Goal: Task Accomplishment & Management: Manage account settings

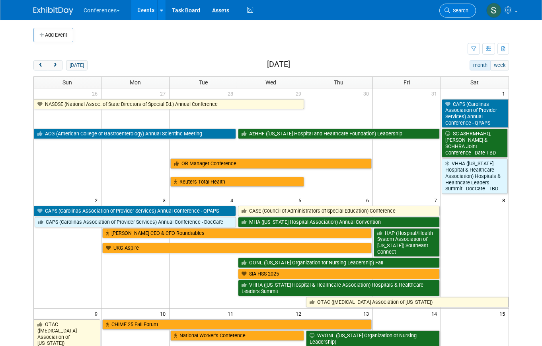
click at [455, 7] on link "Search" at bounding box center [458, 11] width 37 height 14
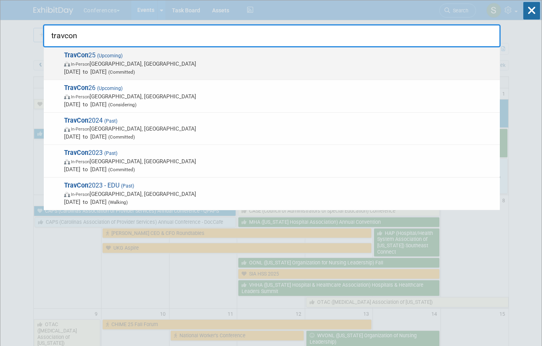
type input "travcon"
click at [185, 71] on span "Sep 21, 2025 to Sep 24, 2025 (Committed)" at bounding box center [280, 72] width 432 height 8
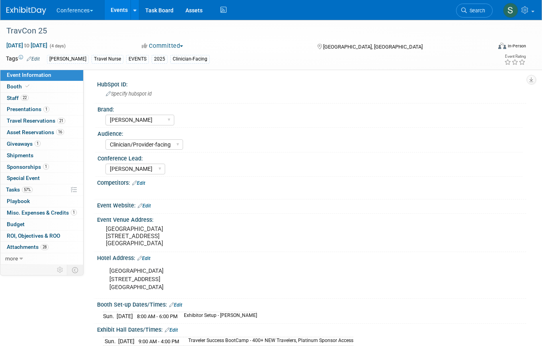
select select "[PERSON_NAME]"
select select "Clinician/Provider-facing"
select select "[PERSON_NAME]"
click at [39, 184] on link "57% Tasks 57%" at bounding box center [41, 189] width 83 height 11
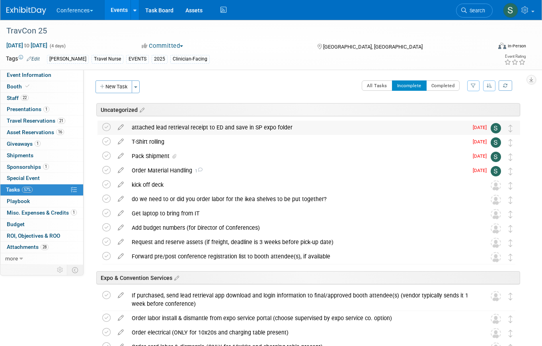
scroll to position [6, 0]
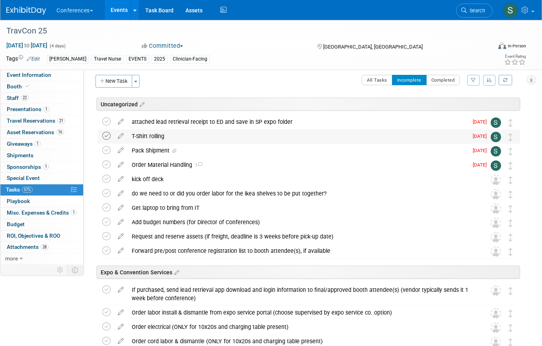
click at [107, 138] on icon at bounding box center [106, 136] width 8 height 8
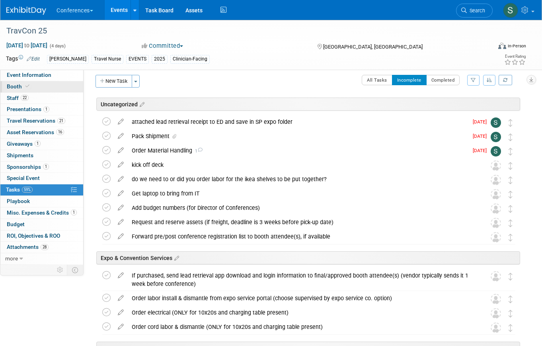
click at [29, 88] on span "Booth" at bounding box center [19, 86] width 24 height 6
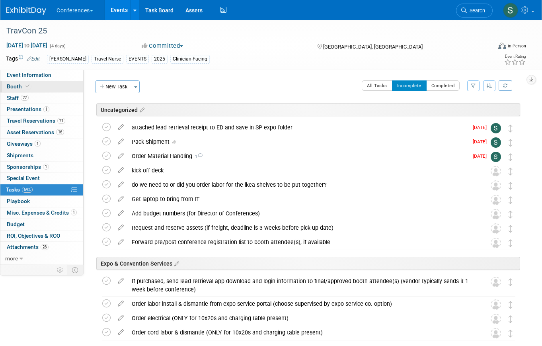
select select "20'x20'"
select select "Yes"
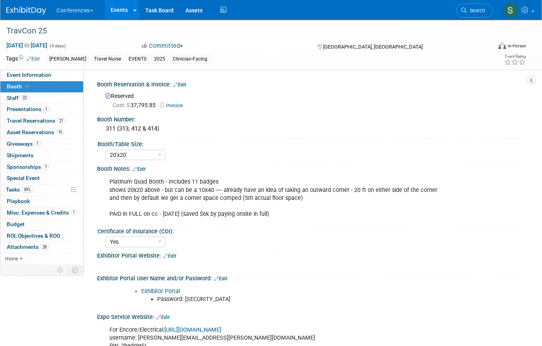
drag, startPoint x: 321, startPoint y: 303, endPoint x: 351, endPoint y: 272, distance: 43.4
click at [351, 272] on div "Exhbitor Portal User Name and/or Password: Edit Exhibitor Portal Password: exhi…" at bounding box center [310, 291] width 433 height 39
click at [366, 229] on div "Certificate of Insurance (COI):" at bounding box center [310, 230] width 425 height 10
click at [201, 10] on link "Assets" at bounding box center [194, 10] width 29 height 20
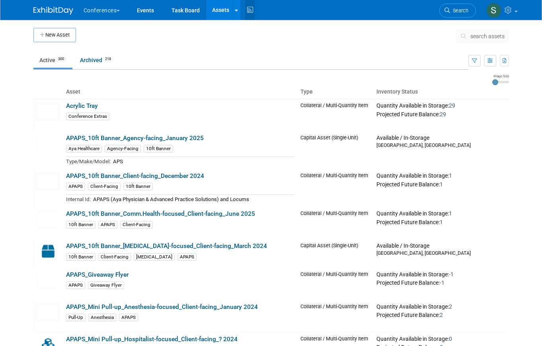
click at [249, 12] on icon at bounding box center [250, 10] width 10 height 12
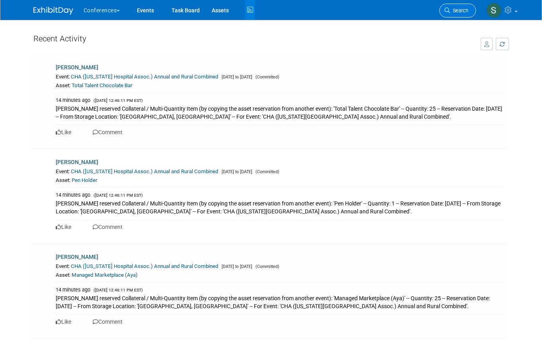
click at [447, 8] on icon at bounding box center [448, 11] width 6 height 6
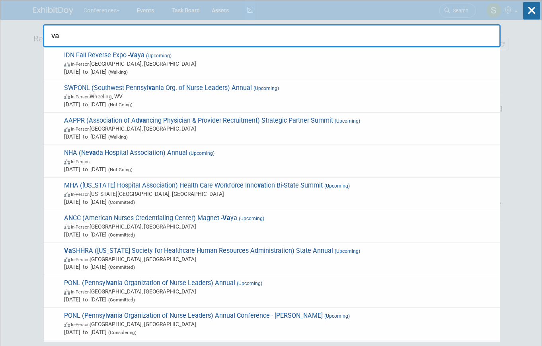
type input "v"
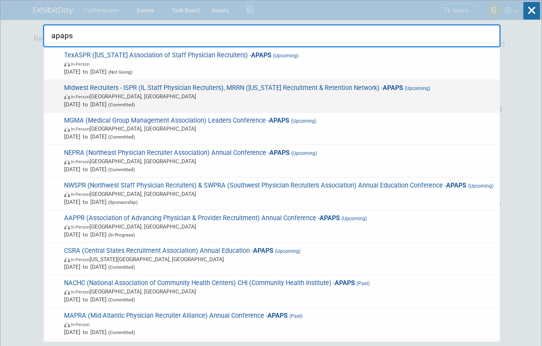
type input "apaps"
click at [273, 98] on span "In-Person Grand Rapids, MI" at bounding box center [280, 96] width 432 height 8
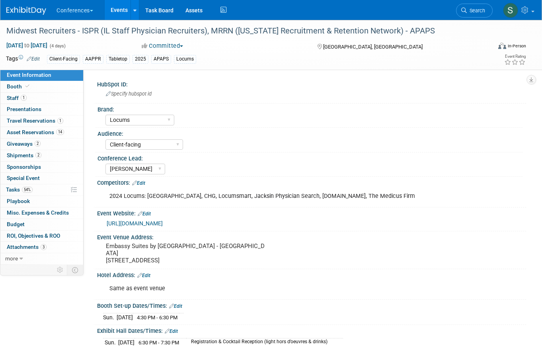
select select "Locums"
select select "Client-facing"
select select "[PERSON_NAME]"
click at [169, 12] on link "Task Board" at bounding box center [159, 10] width 40 height 20
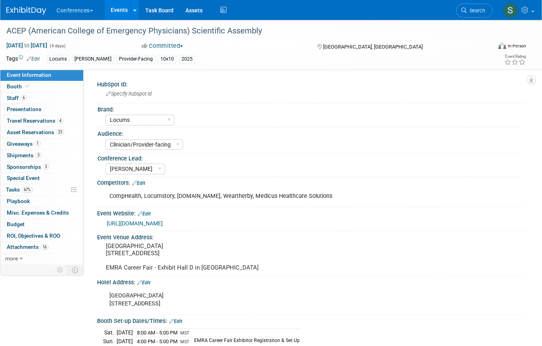
select select "Locums"
select select "Clinician/Provider-facing"
select select "[PERSON_NAME]"
click at [72, 129] on link "23 Asset Reservations 23" at bounding box center [41, 132] width 83 height 11
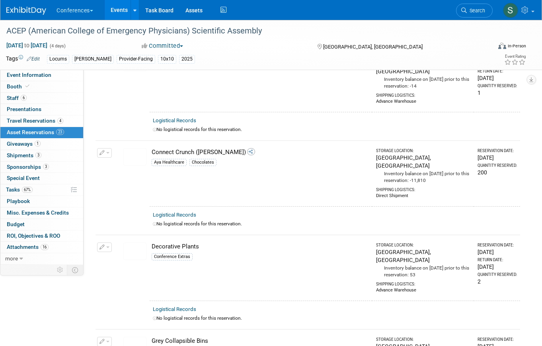
scroll to position [434, 0]
click at [34, 118] on span "Travel Reservations 4" at bounding box center [35, 120] width 57 height 6
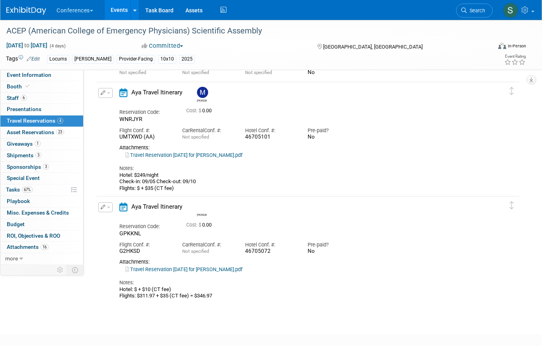
scroll to position [202, 0]
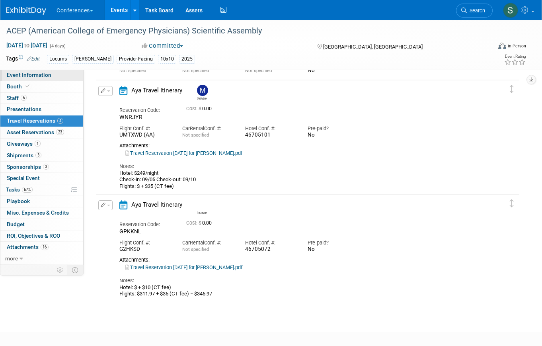
click at [39, 77] on span "Event Information" at bounding box center [29, 75] width 45 height 6
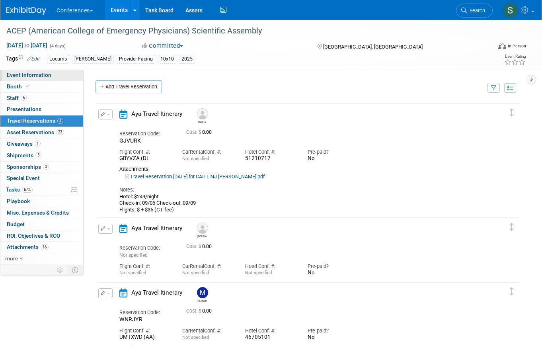
select select "Locums"
select select "Clinician/Provider-facing"
select select "[PERSON_NAME]"
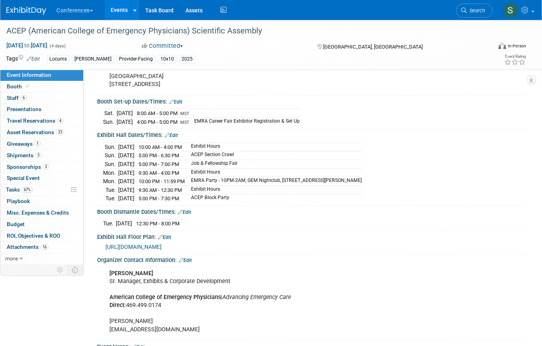
scroll to position [214, 0]
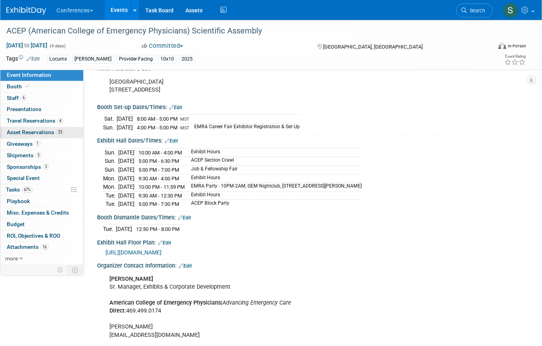
click at [59, 132] on span "23" at bounding box center [60, 132] width 8 height 6
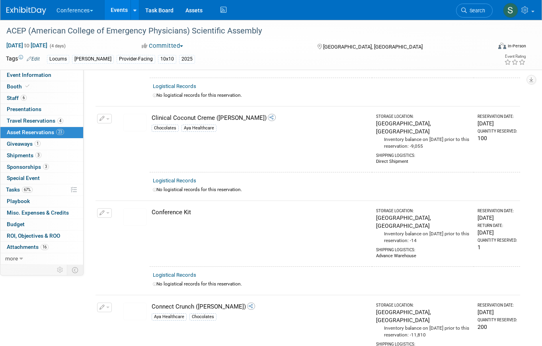
scroll to position [298, 0]
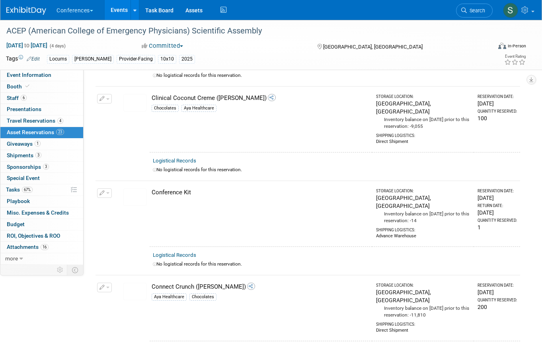
click at [141, 94] on img at bounding box center [134, 103] width 23 height 18
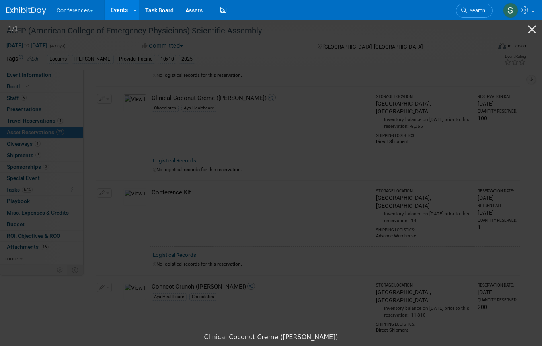
click at [479, 174] on picture at bounding box center [271, 174] width 542 height 310
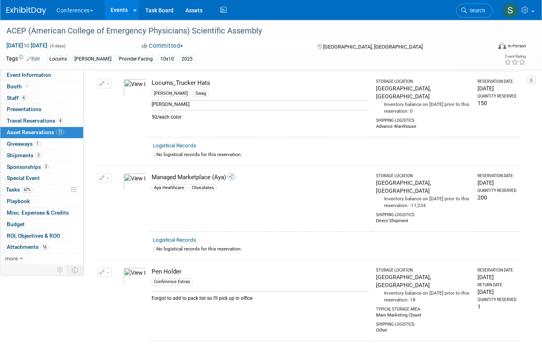
scroll to position [1842, 0]
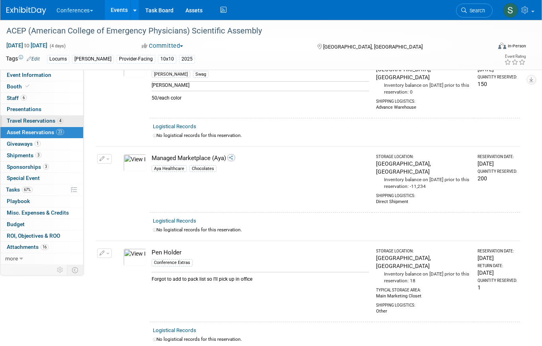
click at [44, 123] on span "Travel Reservations 4" at bounding box center [35, 120] width 57 height 6
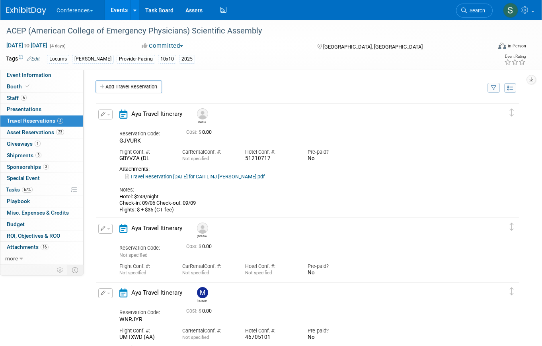
scroll to position [190, 0]
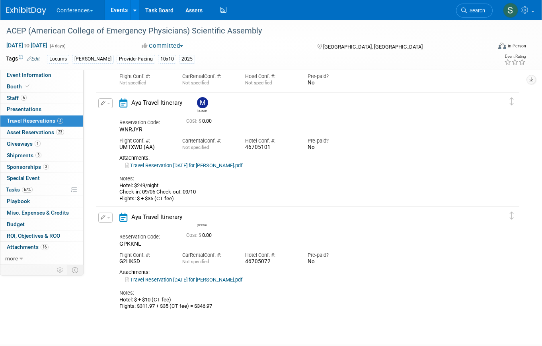
click at [221, 281] on link "Travel Reservation September 05 for MELINDA MANALANG LIWANAG.pdf" at bounding box center [183, 280] width 117 height 6
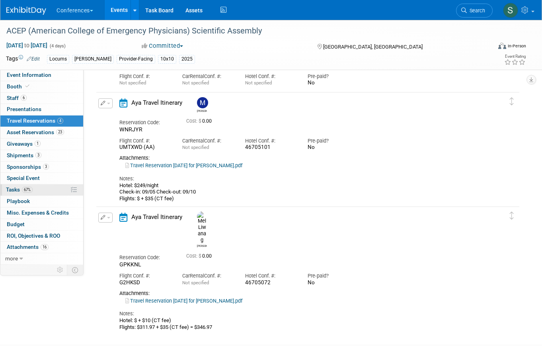
click at [26, 188] on span "67%" at bounding box center [27, 190] width 11 height 6
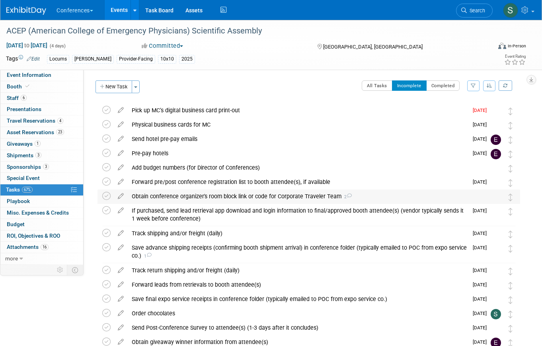
scroll to position [52, 0]
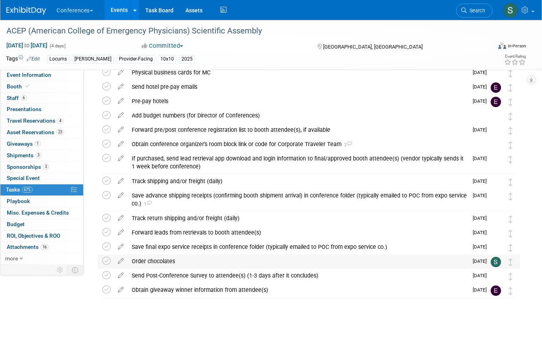
click at [189, 260] on div "Order chocolates" at bounding box center [298, 261] width 340 height 14
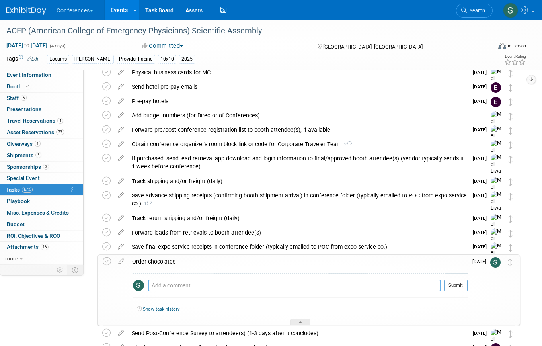
click at [186, 282] on textarea at bounding box center [294, 285] width 293 height 12
type textarea "ordered 8/28 for delivery by 9/4"
click at [461, 279] on button "Submit" at bounding box center [455, 285] width 23 height 12
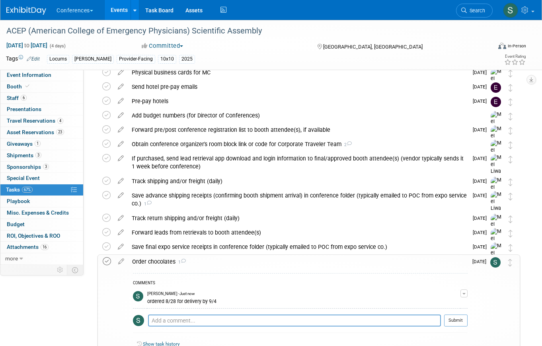
click at [107, 264] on icon at bounding box center [107, 261] width 8 height 8
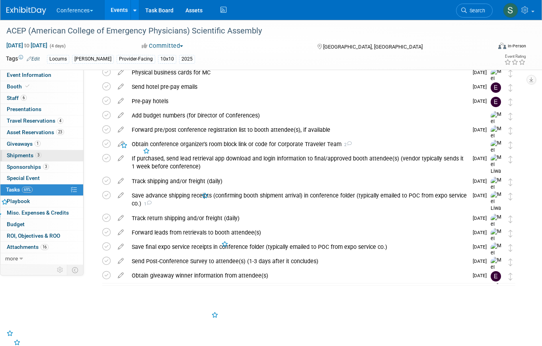
click at [58, 153] on link "3 Shipments 3" at bounding box center [41, 155] width 83 height 11
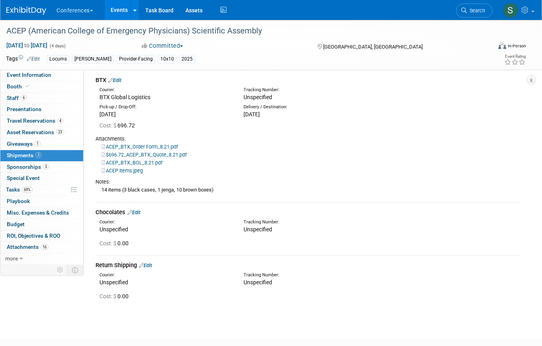
scroll to position [44, 0]
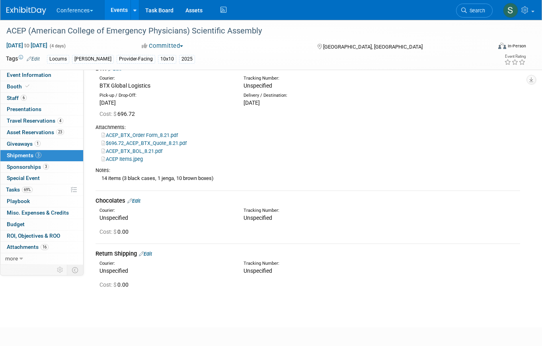
click at [141, 198] on link "Edit" at bounding box center [133, 201] width 13 height 6
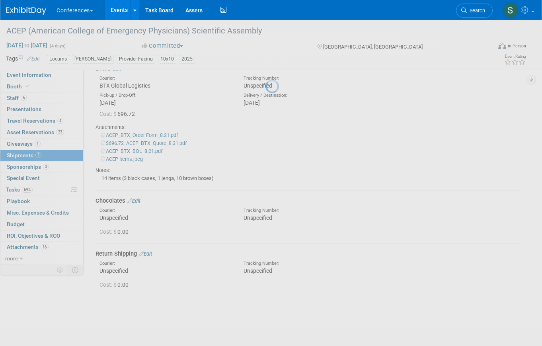
select select "8"
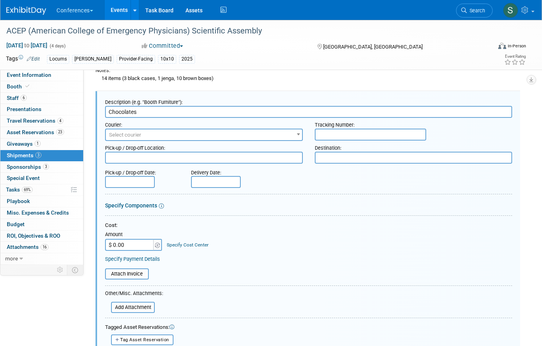
scroll to position [157, 0]
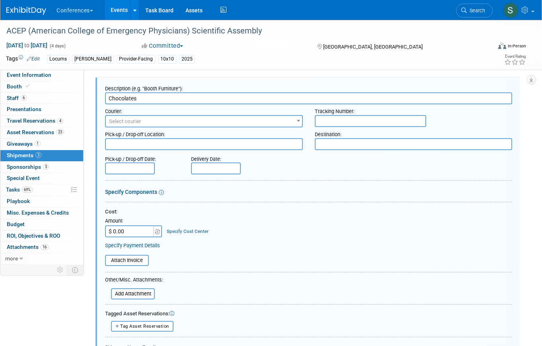
click at [209, 158] on div "Delivery Date:" at bounding box center [237, 157] width 93 height 11
click at [209, 168] on input "text" at bounding box center [216, 168] width 50 height 12
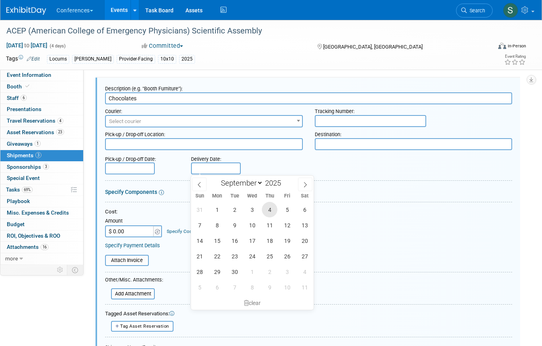
click at [271, 209] on span "4" at bounding box center [270, 210] width 16 height 16
type input "Sep 4, 2025"
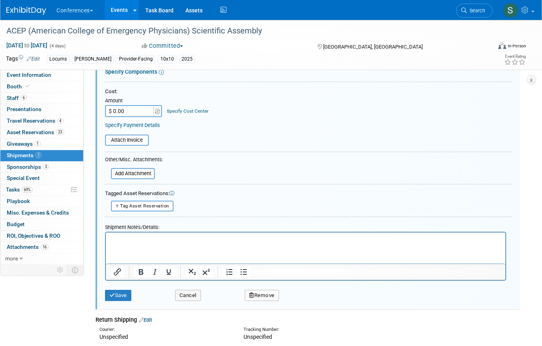
scroll to position [281, 0]
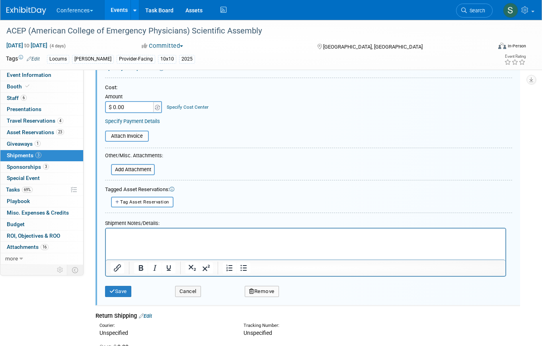
click at [134, 237] on p "Rich Text Area. Press ALT-0 for help." at bounding box center [306, 236] width 391 height 8
click at [127, 290] on button "Save" at bounding box center [118, 291] width 26 height 11
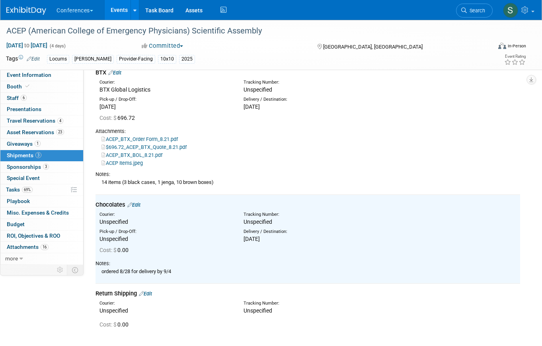
scroll to position [0, 0]
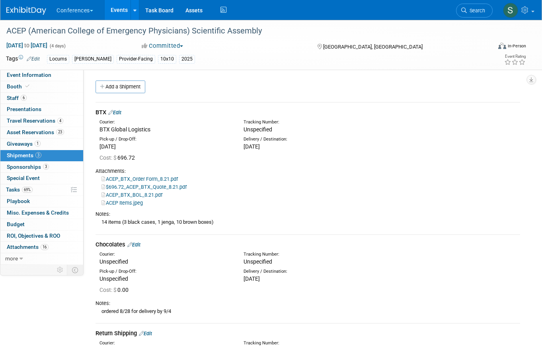
click at [123, 13] on link "Events" at bounding box center [119, 10] width 29 height 20
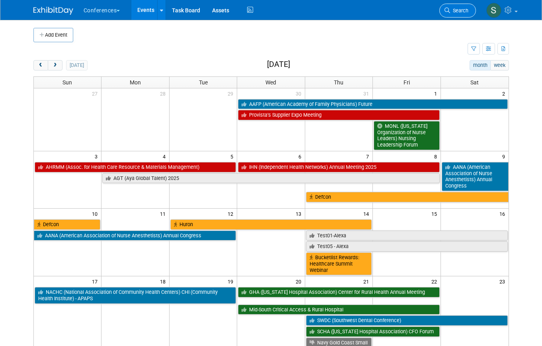
click at [455, 10] on span "Search" at bounding box center [459, 11] width 18 height 6
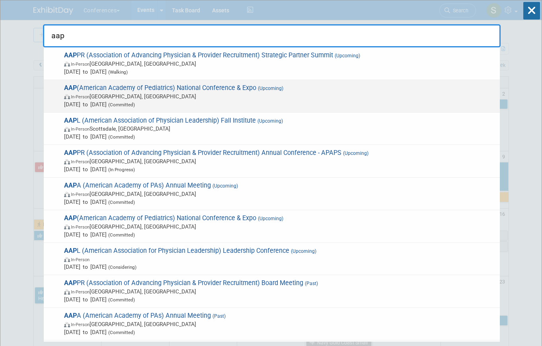
type input "aap"
click at [119, 98] on span "In-Person Denver, CO" at bounding box center [280, 96] width 432 height 8
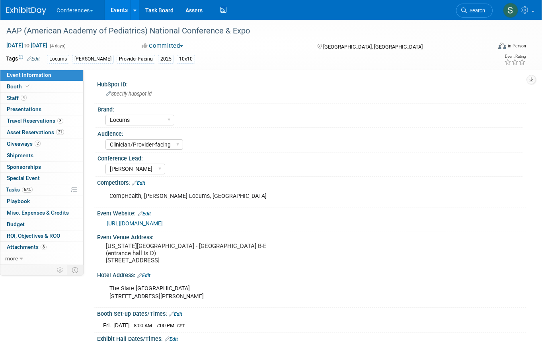
select select "Locums"
select select "Clinician/Provider-facing"
select select "[PERSON_NAME]"
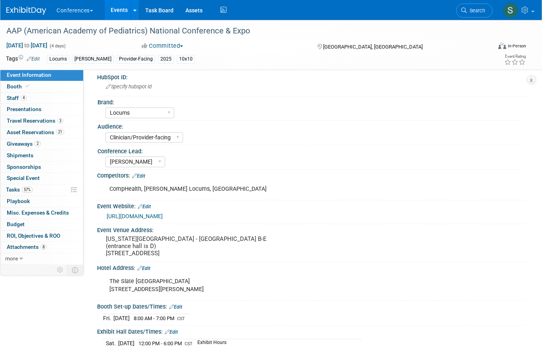
scroll to position [10, 0]
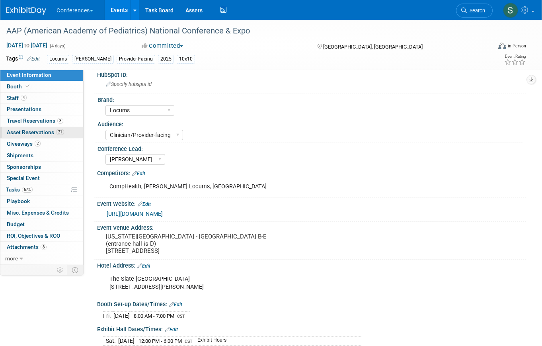
click at [57, 133] on span "21" at bounding box center [60, 132] width 8 height 6
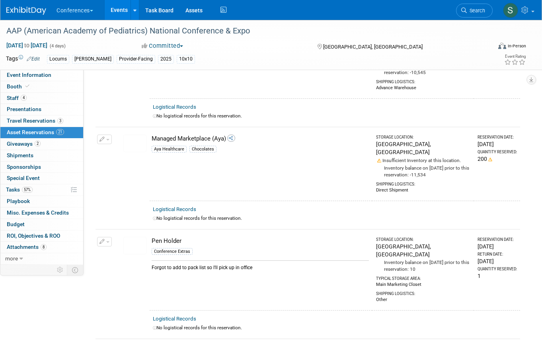
scroll to position [1770, 0]
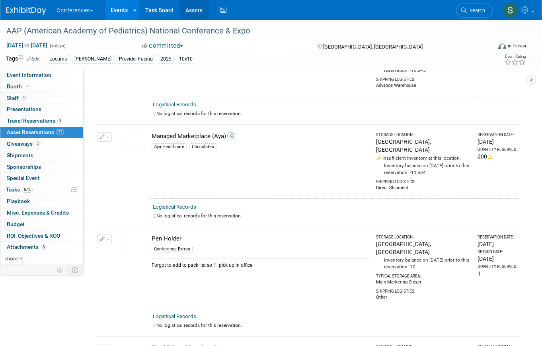
click at [195, 12] on link "Assets" at bounding box center [194, 10] width 29 height 20
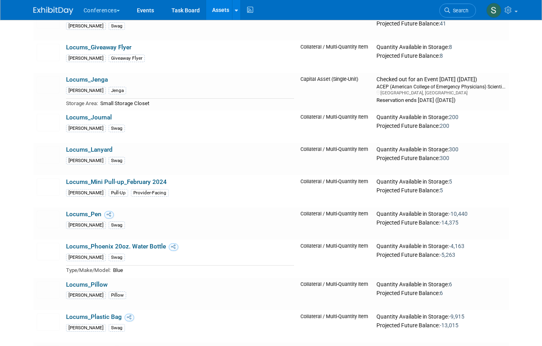
scroll to position [5289, 0]
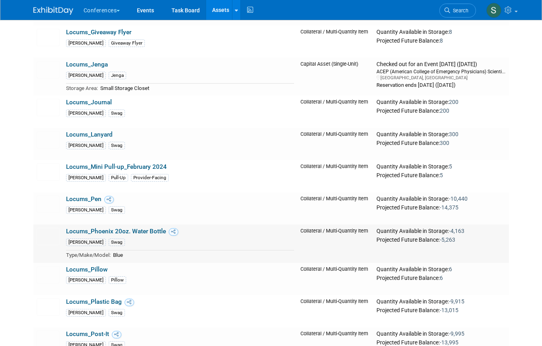
click at [135, 231] on link "Locums_Phoenix 20oz. Water Bottle" at bounding box center [116, 231] width 100 height 7
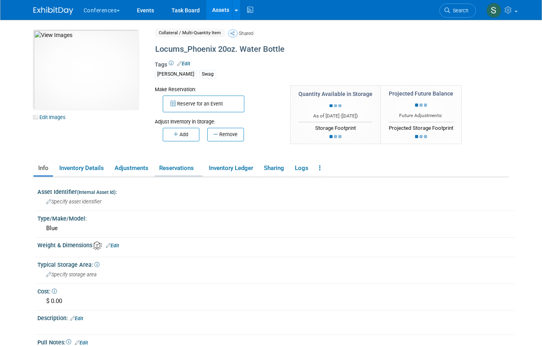
click at [173, 171] on link "Reservations" at bounding box center [178, 168] width 48 height 14
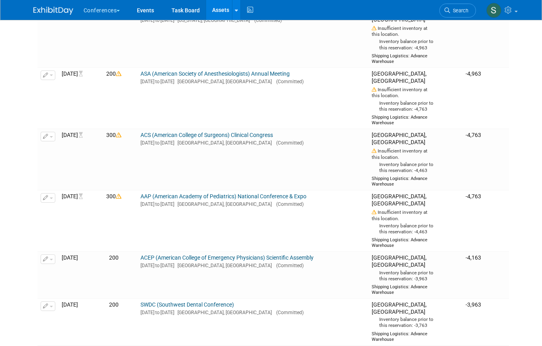
scroll to position [242, 0]
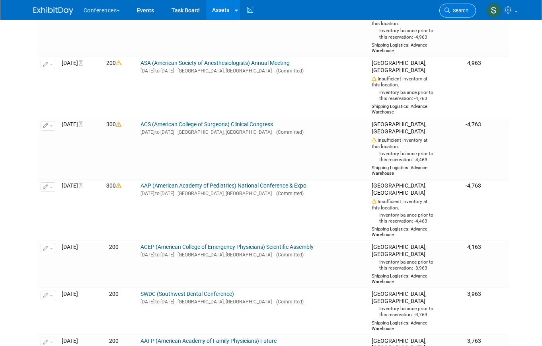
click at [458, 12] on span "Search" at bounding box center [459, 11] width 18 height 6
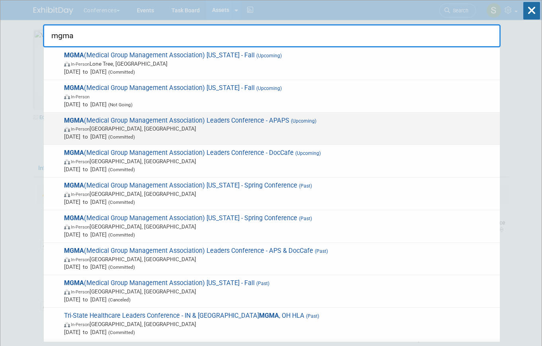
type input "mgma"
click at [246, 135] on span "Sep 27, 2025 to Sep 30, 2025 (Committed)" at bounding box center [280, 137] width 432 height 8
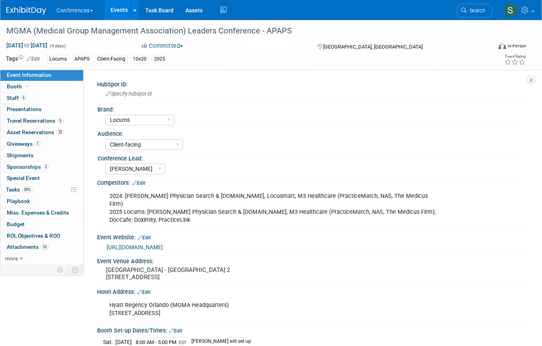
select select "Locums"
select select "Client-facing"
select select "[PERSON_NAME]"
click at [45, 131] on span "Asset Reservations 32" at bounding box center [35, 132] width 57 height 6
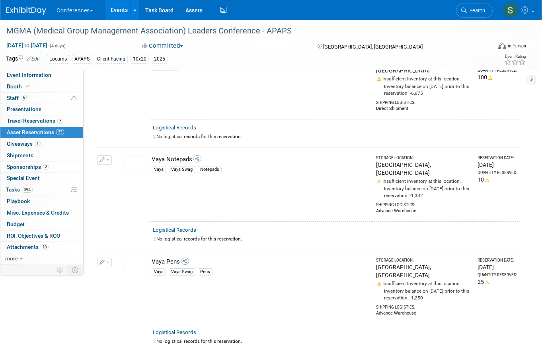
scroll to position [2832, 0]
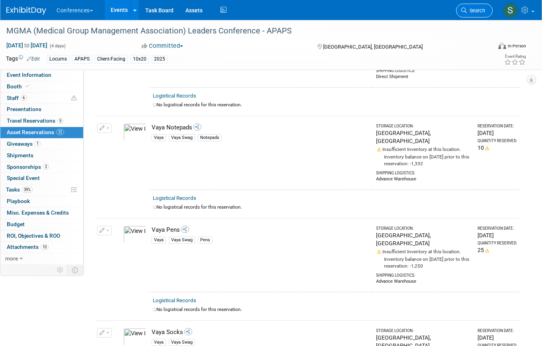
click at [471, 12] on span "Search" at bounding box center [476, 11] width 18 height 6
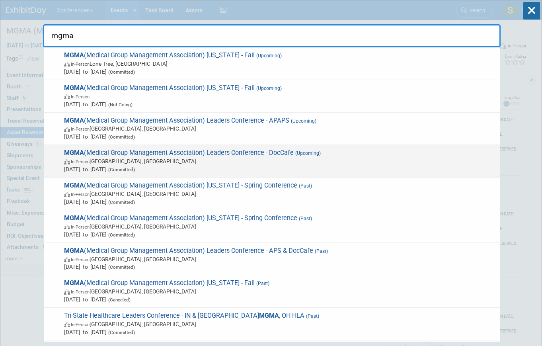
type input "mgma"
click at [299, 162] on span "In-Person [GEOGRAPHIC_DATA], [GEOGRAPHIC_DATA]" at bounding box center [280, 161] width 432 height 8
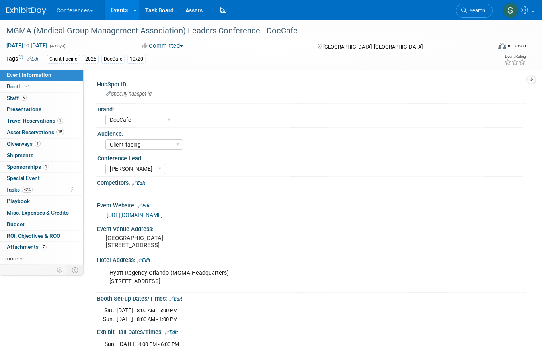
select select "DocCafe"
select select "Client-facing"
select select "[PERSON_NAME]"
click at [63, 133] on span "18" at bounding box center [60, 132] width 8 height 6
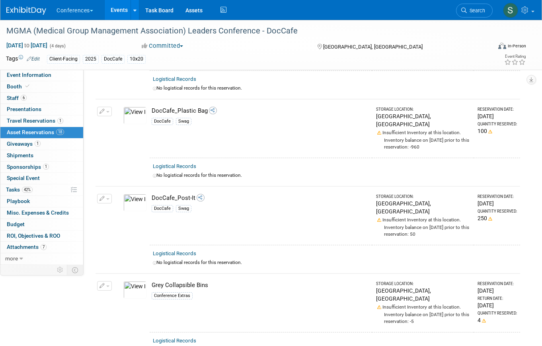
scroll to position [1322, 0]
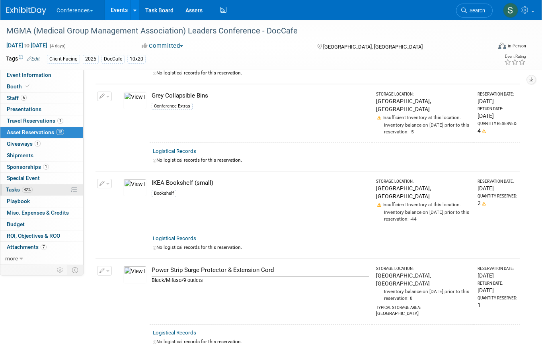
click at [27, 188] on span "42%" at bounding box center [27, 190] width 11 height 6
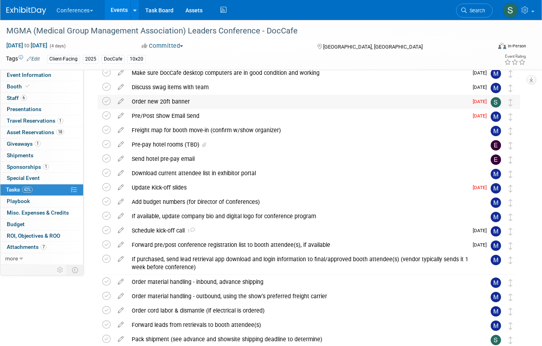
scroll to position [65, 0]
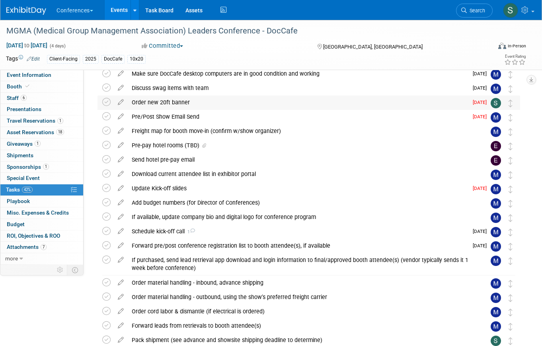
click at [163, 108] on div "Order new 20ft banner" at bounding box center [298, 103] width 340 height 14
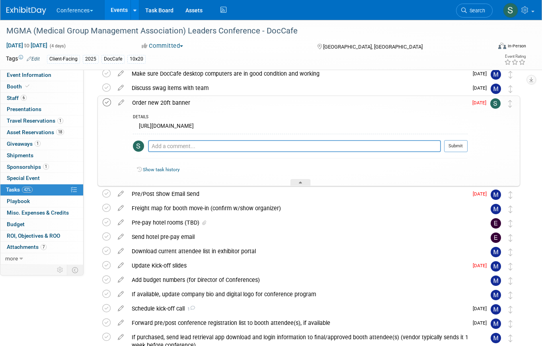
click at [105, 100] on icon at bounding box center [107, 102] width 8 height 8
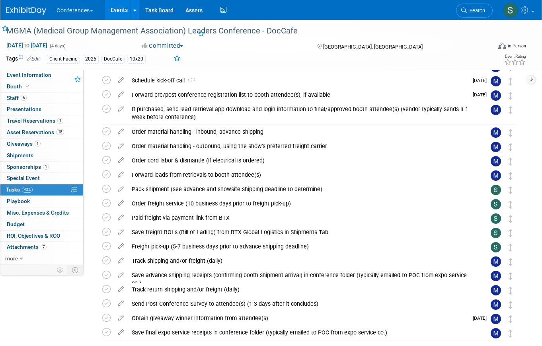
scroll to position [202, 0]
click at [223, 189] on div "Pack shipment (see advance and showsite shipping deadline to determine)" at bounding box center [301, 189] width 347 height 14
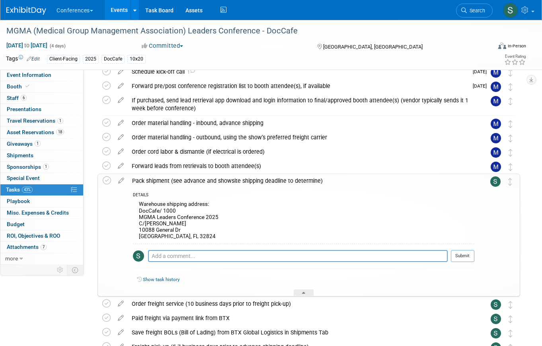
scroll to position [211, 0]
click at [481, 15] on link "Search" at bounding box center [474, 11] width 37 height 14
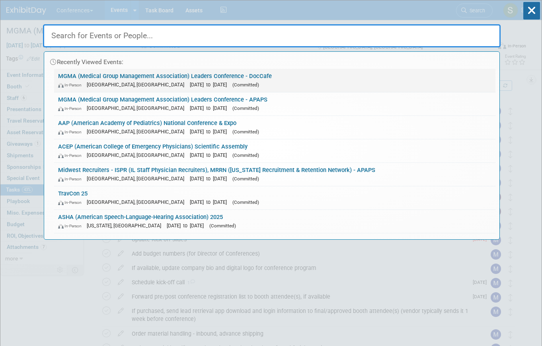
click at [238, 92] on div "MGMA (Medical Group Management Association) Leaders Conference - DocCafe In-Per…" at bounding box center [274, 80] width 441 height 23
click at [240, 102] on link "MGMA (Medical Group Management Association) Leaders Conference - APAPS In-Perso…" at bounding box center [274, 103] width 441 height 23
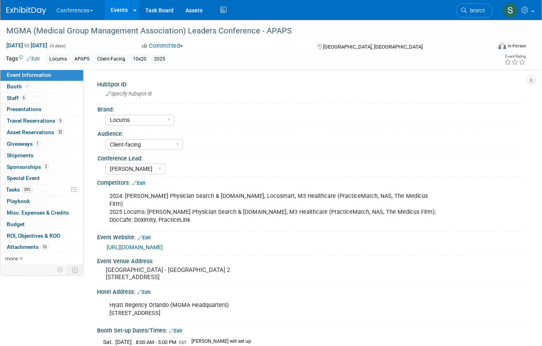
select select "Locums"
select select "Client-facing"
select select "[PERSON_NAME]"
click at [49, 191] on link "39% Tasks 39%" at bounding box center [41, 189] width 83 height 11
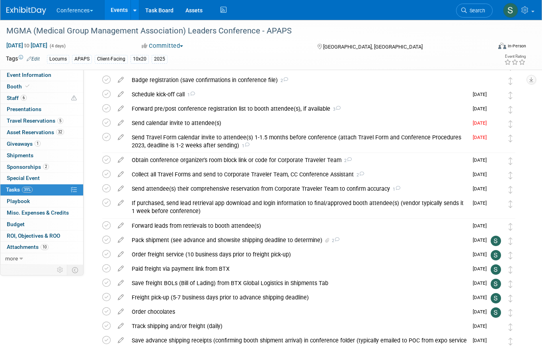
scroll to position [212, 0]
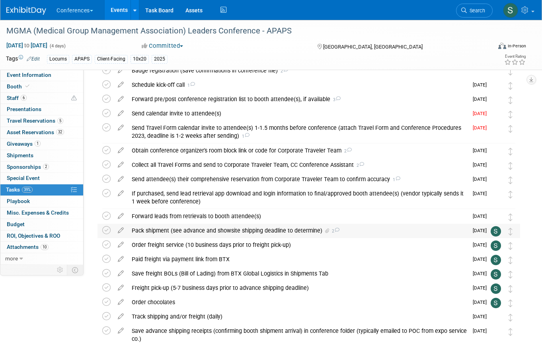
click at [230, 234] on div "Pack shipment (see advance and showsite shipping deadline to determine) 2" at bounding box center [298, 231] width 340 height 14
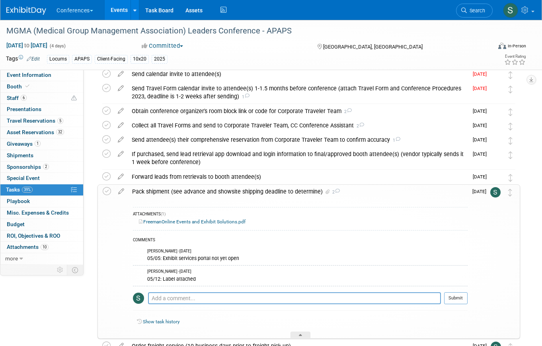
scroll to position [254, 0]
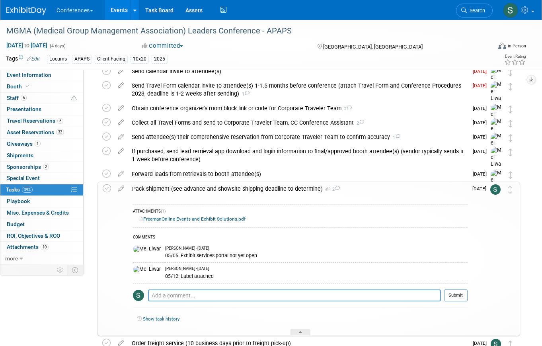
click at [221, 217] on link "FreemanOnline Events and Exhibit Solutions.pdf" at bounding box center [192, 219] width 107 height 6
click at [485, 15] on link "Search" at bounding box center [474, 11] width 37 height 14
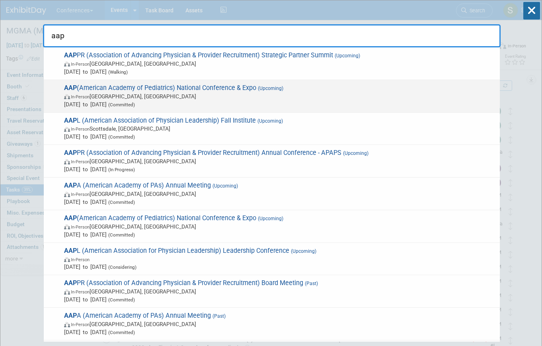
type input "aap"
click at [222, 105] on span "[DATE] to [DATE] (Committed)" at bounding box center [280, 104] width 432 height 8
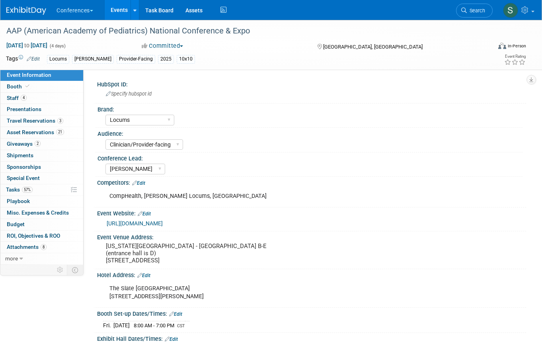
select select "Locums"
select select "Clinician/Provider-facing"
select select "[PERSON_NAME]"
click at [60, 134] on span "21" at bounding box center [60, 132] width 8 height 6
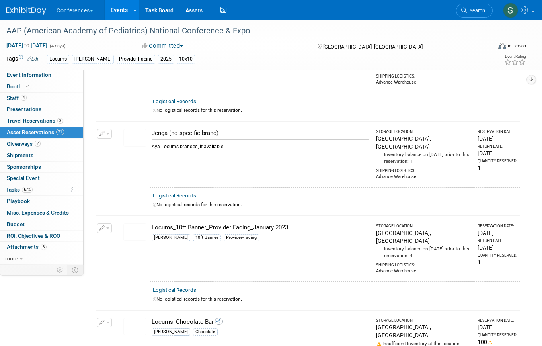
scroll to position [801, 0]
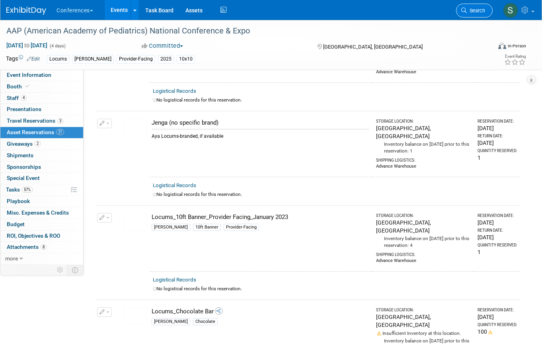
click at [482, 9] on span "Search" at bounding box center [476, 11] width 18 height 6
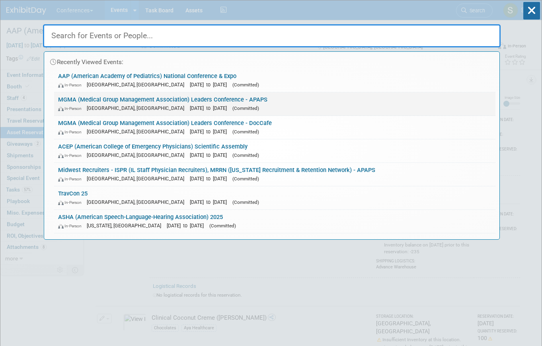
click at [190, 107] on span "[DATE] to [DATE]" at bounding box center [210, 108] width 41 height 6
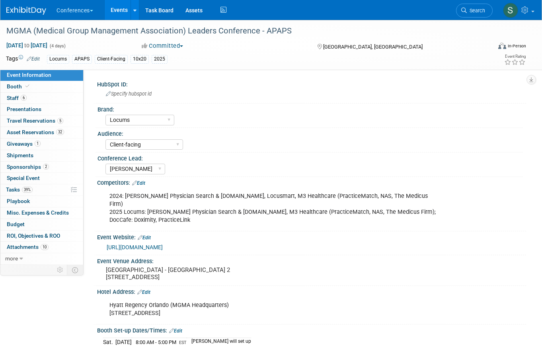
select select "Locums"
select select "Client-facing"
select select "[PERSON_NAME]"
click at [53, 133] on span "Asset Reservations 32" at bounding box center [35, 132] width 57 height 6
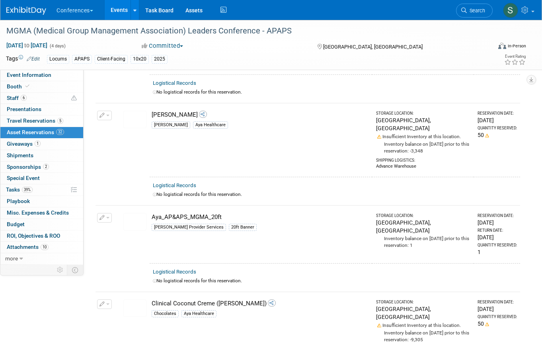
scroll to position [716, 0]
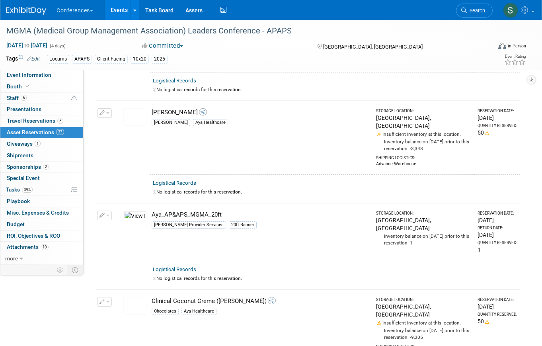
click at [135, 211] on img at bounding box center [134, 220] width 23 height 18
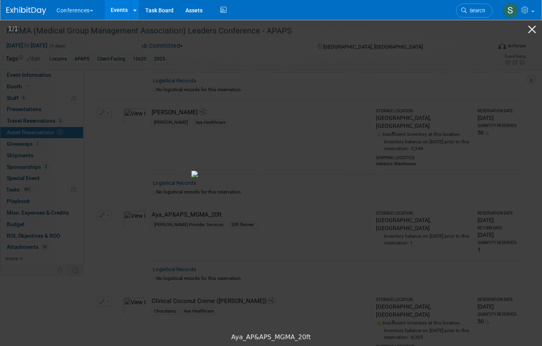
click at [505, 120] on picture at bounding box center [271, 174] width 542 height 310
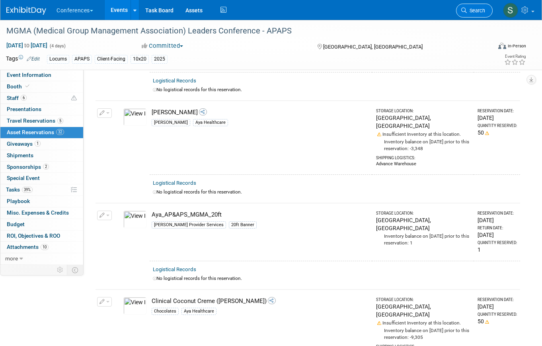
click at [475, 15] on link "Search" at bounding box center [474, 11] width 37 height 14
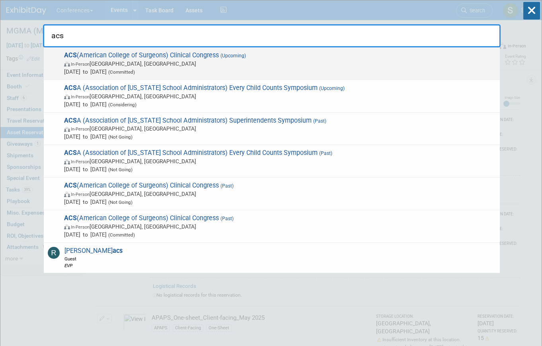
type input "acs"
click at [257, 57] on span "ACS (American College of Surgeons) Clinical Congress (Upcoming) In-Person Chica…" at bounding box center [279, 63] width 434 height 24
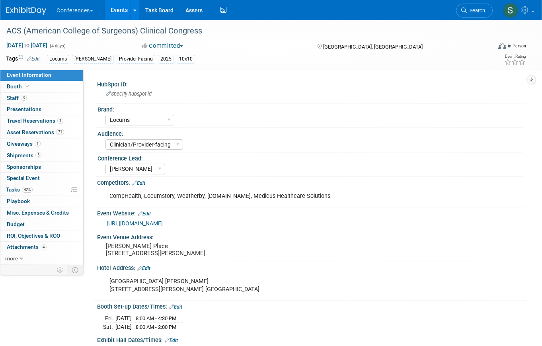
select select "Locums"
select select "Clinician/Provider-facing"
select select "[PERSON_NAME]"
click at [57, 136] on link "21 Asset Reservations 21" at bounding box center [41, 132] width 83 height 11
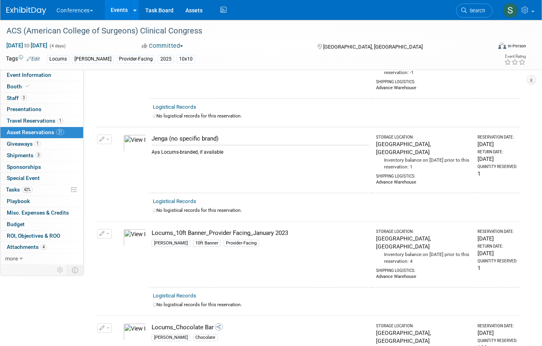
scroll to position [785, 0]
click at [471, 13] on span "Search" at bounding box center [476, 11] width 18 height 6
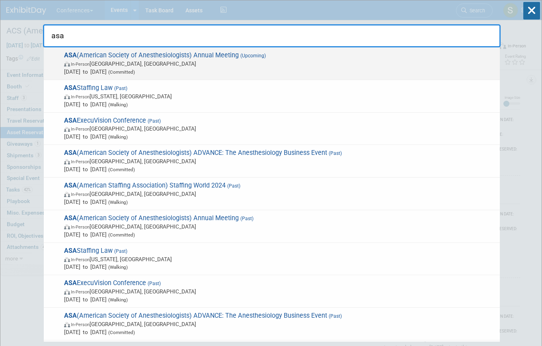
type input "asa"
click at [228, 63] on span "In-Person San Antonio, TX" at bounding box center [280, 64] width 432 height 8
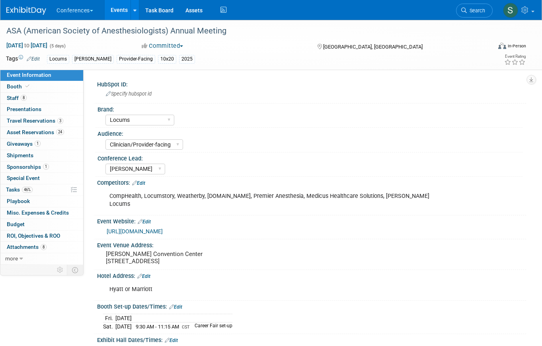
select select "Locums"
select select "Clinician/Provider-facing"
select select "[PERSON_NAME]"
click at [56, 135] on link "24 Asset Reservations 24" at bounding box center [41, 132] width 83 height 11
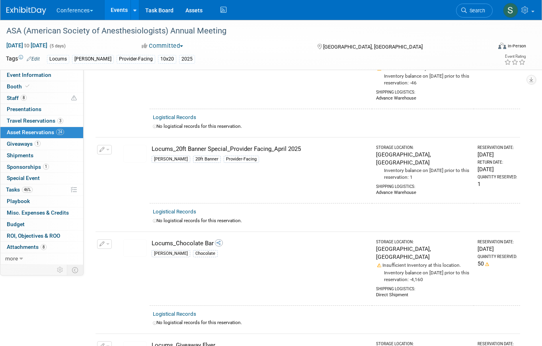
scroll to position [849, 0]
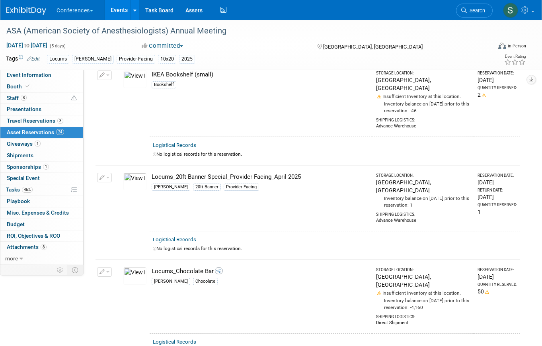
click at [133, 173] on img at bounding box center [134, 182] width 23 height 18
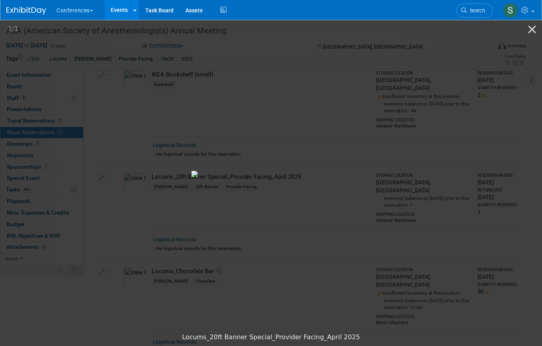
click at [516, 151] on picture at bounding box center [271, 174] width 542 height 310
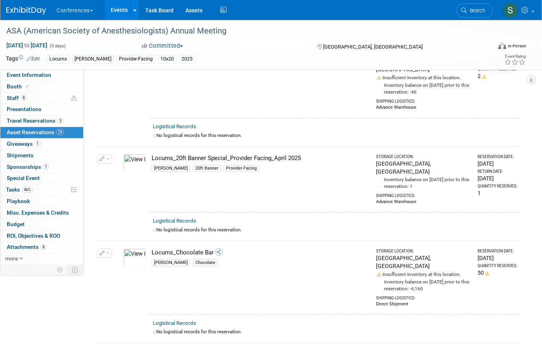
scroll to position [869, 0]
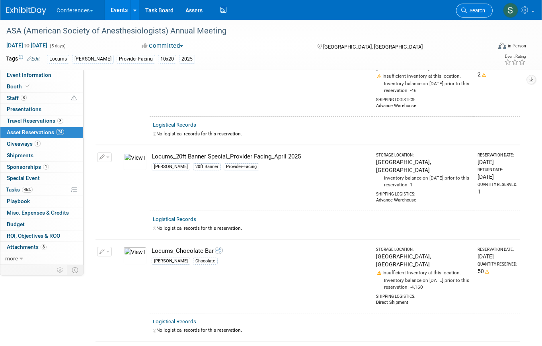
click at [476, 10] on span "Search" at bounding box center [476, 11] width 18 height 6
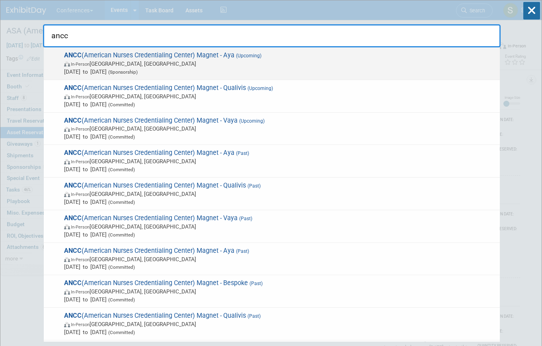
type input "ancc"
click at [239, 68] on span "Oct 8, 2025 to Oct 10, 2025 (Sponsorship)" at bounding box center [280, 72] width 432 height 8
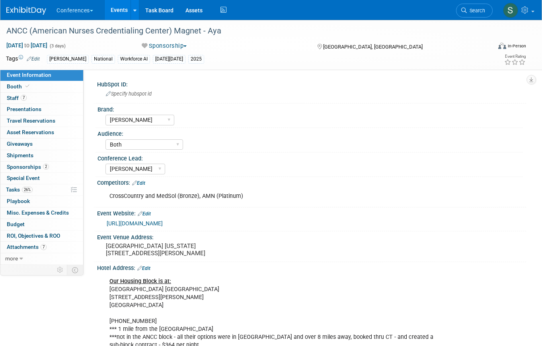
select select "[PERSON_NAME]"
select select "Both"
select select "[PERSON_NAME]"
click at [461, 14] on link "Search" at bounding box center [474, 11] width 37 height 14
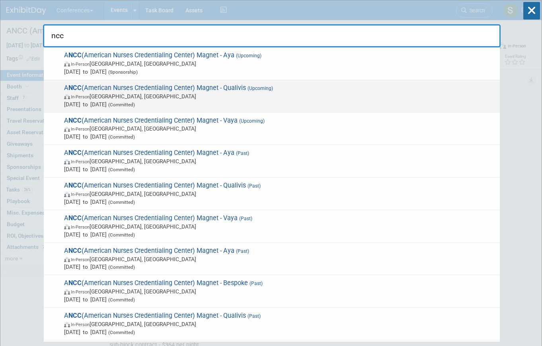
type input "ncc"
click at [248, 85] on span "A NCC (American Nurses Credentialing Center) Magnet - Qualivis (Upcoming) In-Pe…" at bounding box center [279, 96] width 434 height 24
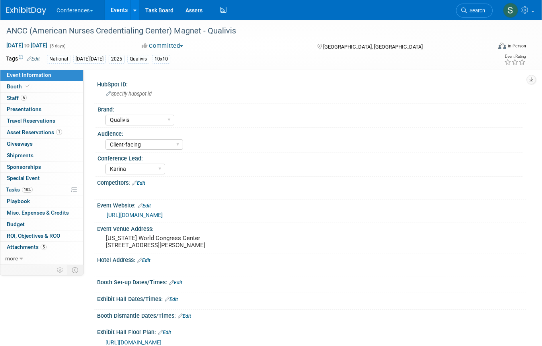
select select "Qualivis"
select select "Client-facing"
select select "Karina"
click at [52, 133] on span "Asset Reservations 1" at bounding box center [34, 132] width 55 height 6
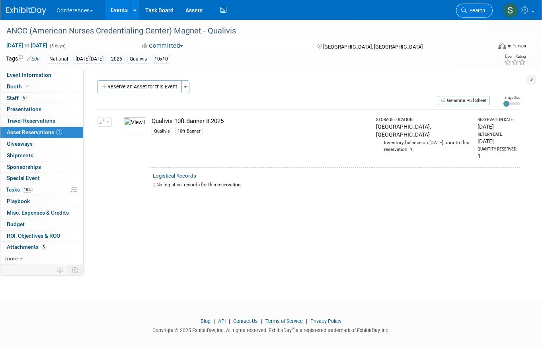
click at [470, 9] on span "Search" at bounding box center [476, 11] width 18 height 6
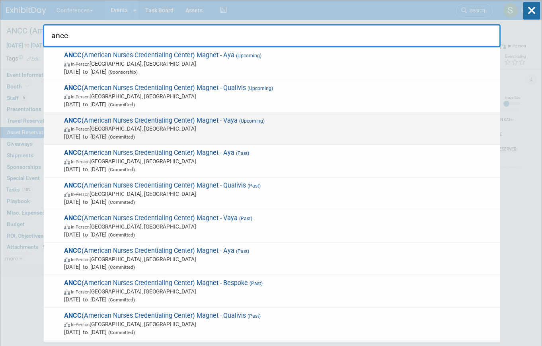
type input "ancc"
click at [283, 128] on span "In-Person Atlanta, GA" at bounding box center [280, 129] width 432 height 8
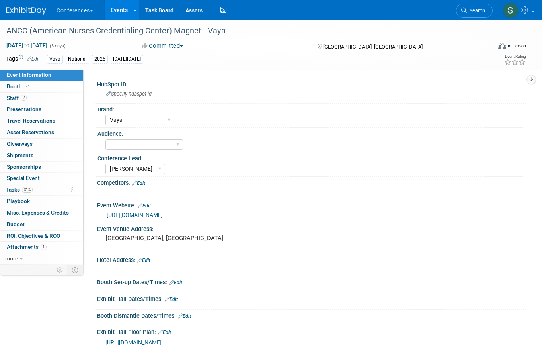
select select "Vaya"
select select "[PERSON_NAME]"
click at [472, 14] on link "Search" at bounding box center [474, 11] width 37 height 14
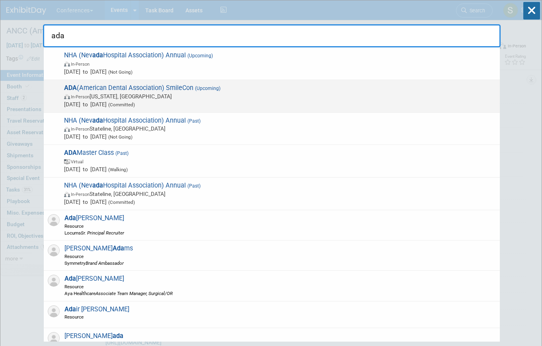
type input "ada"
click at [204, 93] on span "In-Person [US_STATE], [GEOGRAPHIC_DATA]" at bounding box center [280, 96] width 432 height 8
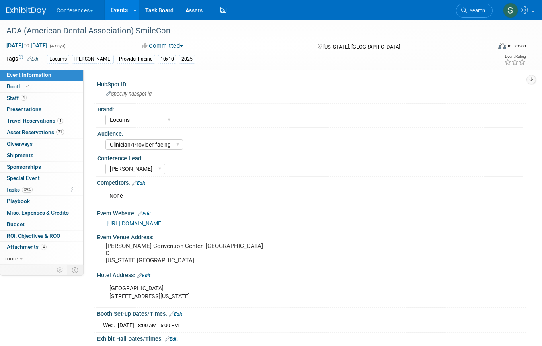
select select "Locums"
select select "Clinician/Provider-facing"
select select "[PERSON_NAME]"
click at [59, 128] on link "21 Asset Reservations 21" at bounding box center [41, 132] width 83 height 11
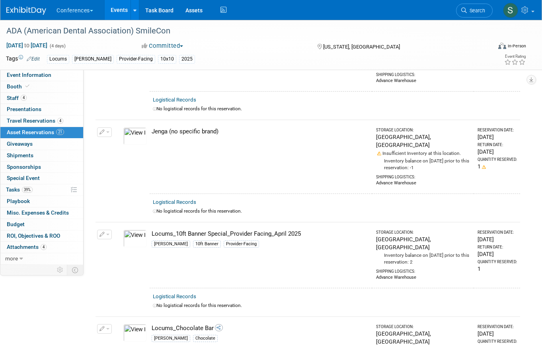
scroll to position [801, 0]
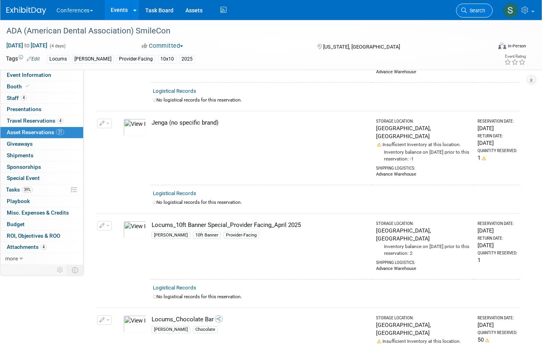
click at [475, 14] on link "Search" at bounding box center [474, 11] width 37 height 14
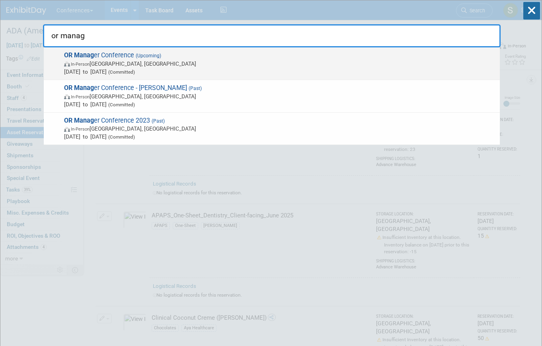
type input "or manag"
click at [167, 70] on span "Oct 28, 2025 to Oct 30, 2025 (Committed)" at bounding box center [280, 72] width 432 height 8
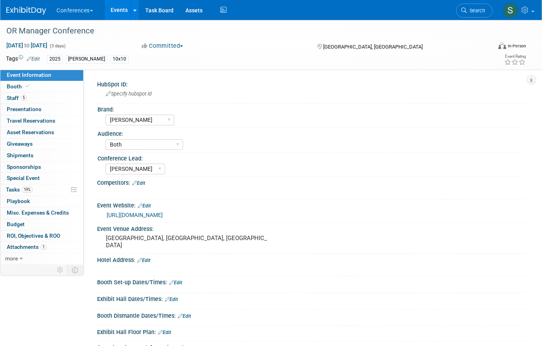
select select "[PERSON_NAME]"
select select "Both"
select select "[PERSON_NAME]"
click at [474, 9] on span "Search" at bounding box center [476, 11] width 18 height 6
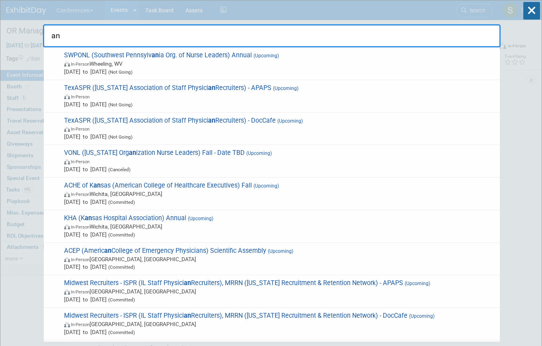
type input "a"
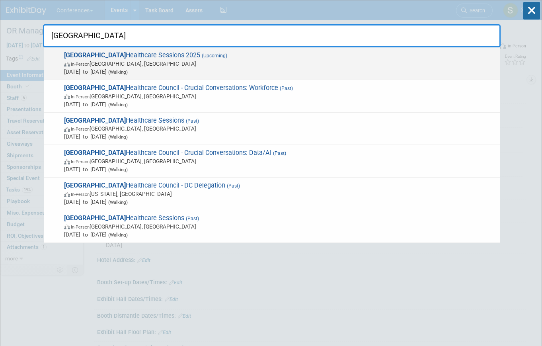
type input "nashville"
click at [210, 66] on span "In-Person Nashville, TN" at bounding box center [280, 64] width 432 height 8
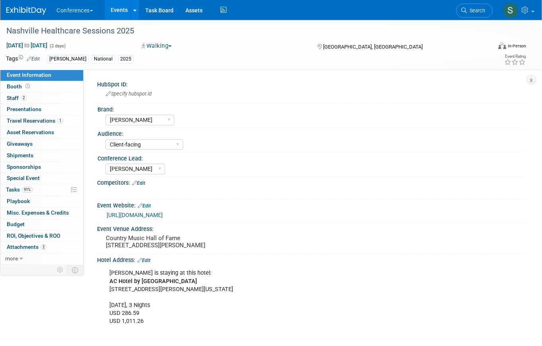
select select "[PERSON_NAME]"
select select "Client-facing"
select select "[PERSON_NAME]"
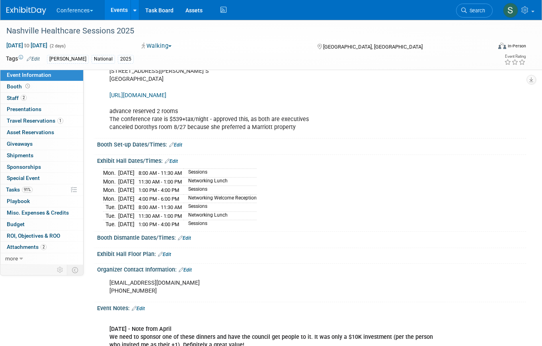
scroll to position [291, 0]
click at [28, 98] on link "2 Staff 2" at bounding box center [41, 98] width 83 height 11
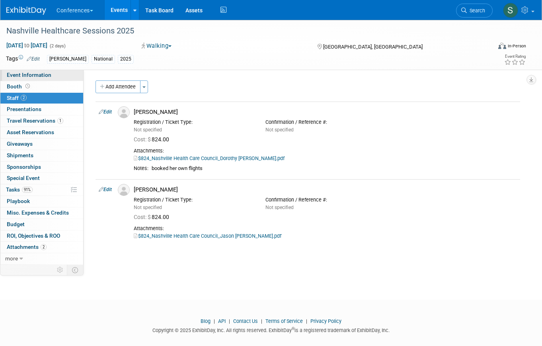
click at [41, 77] on span "Event Information" at bounding box center [29, 75] width 45 height 6
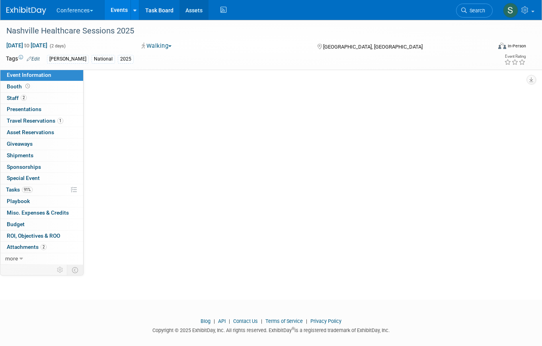
select select "[PERSON_NAME]"
select select "Client-facing"
select select "[PERSON_NAME]"
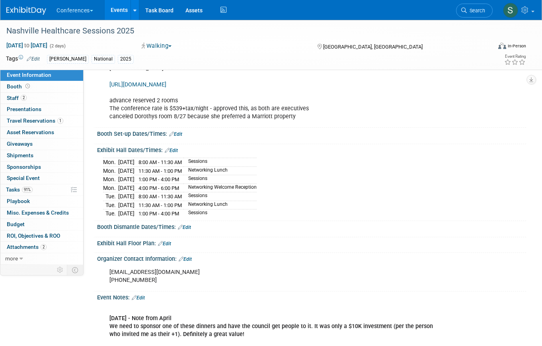
scroll to position [462, 0]
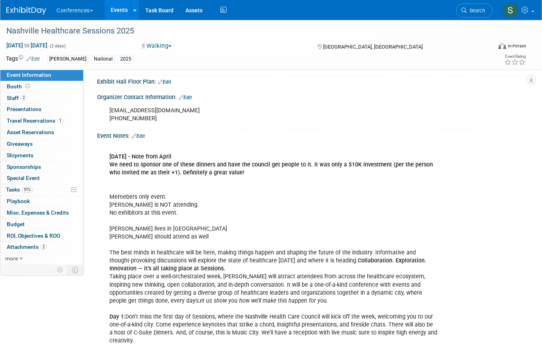
click at [145, 139] on link "Edit" at bounding box center [138, 136] width 13 height 6
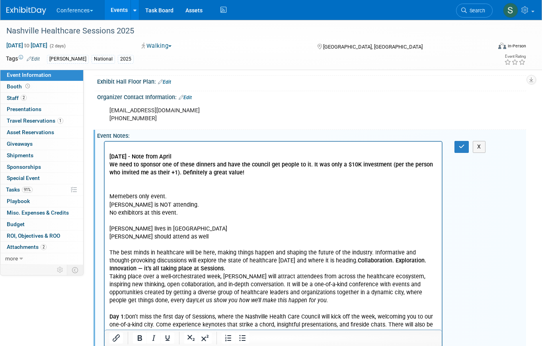
scroll to position [0, 0]
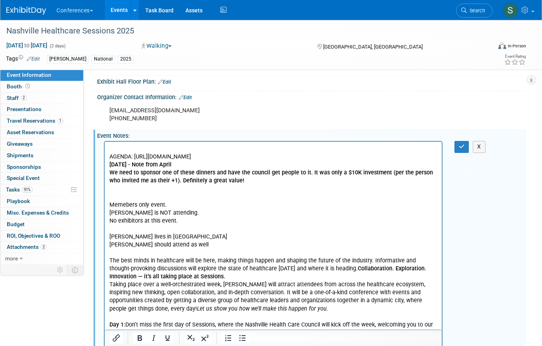
click at [108, 162] on html "AGENDA: https://www.nashvillehealthcaresessions.com/agenda/ 9/26/23 - Note from…" at bounding box center [273, 275] width 337 height 267
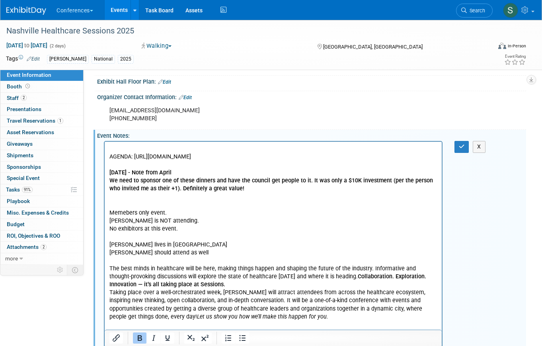
click at [110, 158] on p "AGENDA: https://www.nashvillehealthcaresessions.com/agenda/" at bounding box center [273, 157] width 328 height 8
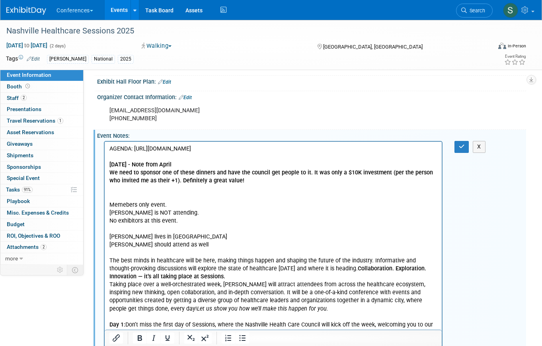
drag, startPoint x: 242, startPoint y: 147, endPoint x: 135, endPoint y: 146, distance: 107.5
click at [135, 146] on p "AGENDA: https://www.nashvillehealthcaresessions.com/agenda/" at bounding box center [273, 149] width 328 height 8
click at [121, 338] on button "Insert/edit link" at bounding box center [116, 337] width 14 height 11
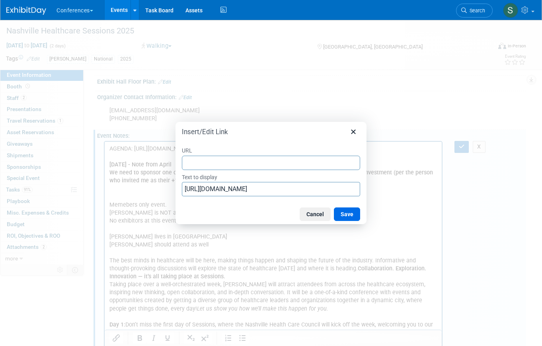
type input "https://www.nashvillehealthcaresessions.com/agenda/"
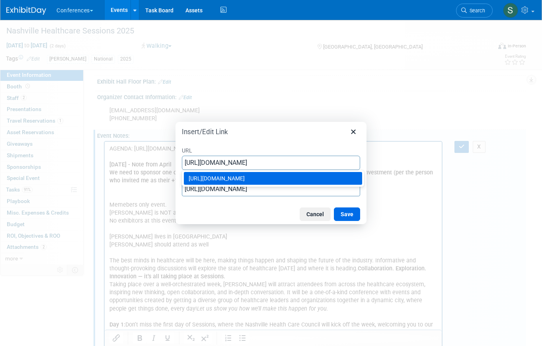
click at [344, 174] on div "https://www.nashvillehealthcaresessions.com/agenda/" at bounding box center [274, 179] width 170 height 10
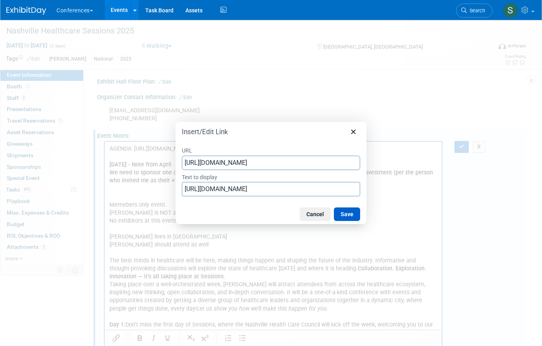
click at [350, 207] on button "Save" at bounding box center [347, 214] width 26 height 14
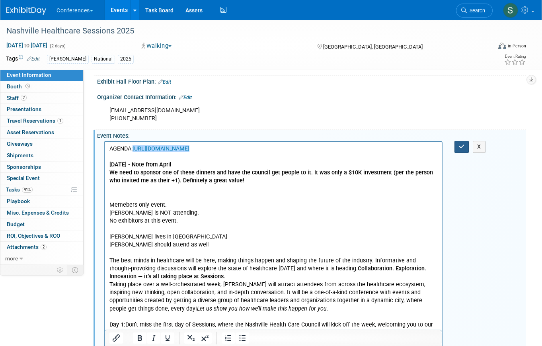
click at [460, 149] on icon "button" at bounding box center [462, 147] width 6 height 6
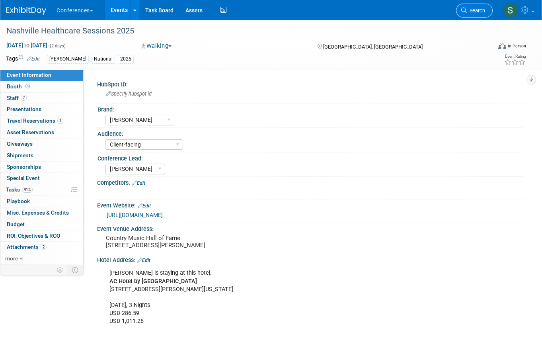
click at [482, 10] on span "Search" at bounding box center [476, 11] width 18 height 6
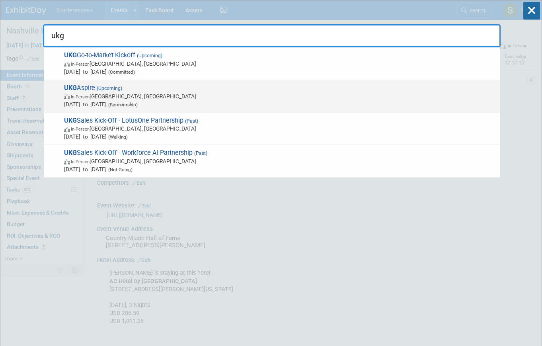
type input "ukg"
click at [260, 82] on div "UKG Aspire (Upcoming) In-Person Las Vegas, NV Nov 3, 2025 to Nov 6, 2025 (Spons…" at bounding box center [272, 96] width 456 height 33
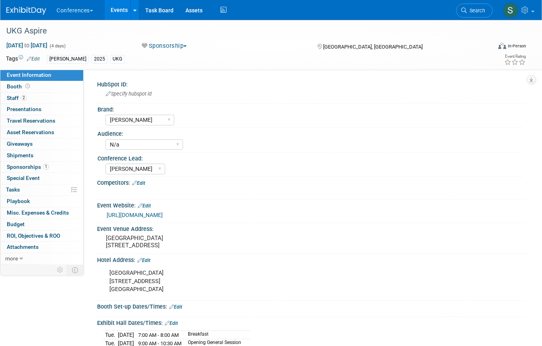
select select "[PERSON_NAME]"
select select "N/a"
select select "[PERSON_NAME]"
click at [40, 86] on link "Booth" at bounding box center [41, 86] width 83 height 11
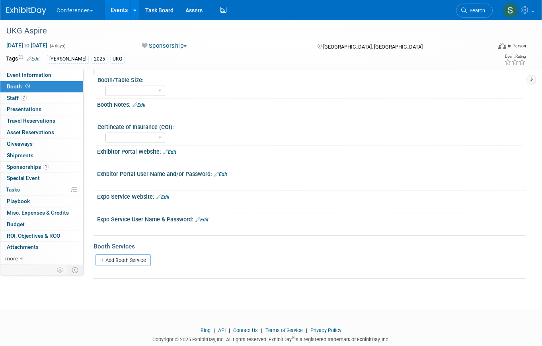
scroll to position [79, 0]
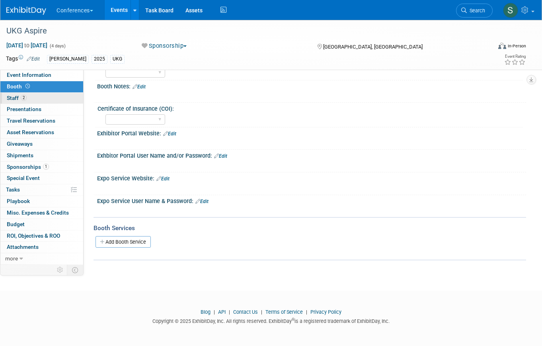
click at [32, 103] on link "2 Staff 2" at bounding box center [41, 98] width 83 height 11
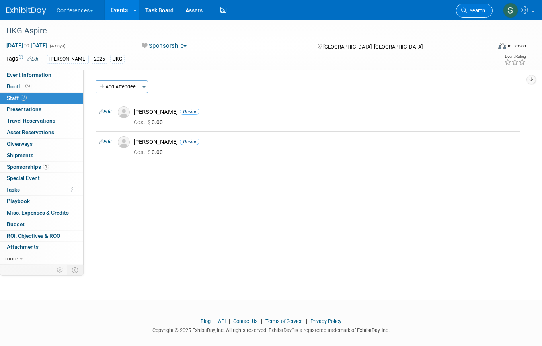
click at [471, 12] on span "Search" at bounding box center [476, 11] width 18 height 6
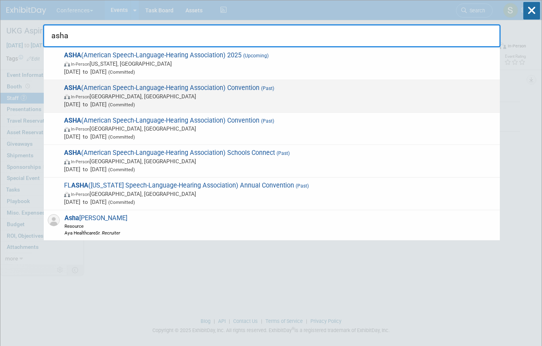
type input "asha"
click at [250, 98] on span "In-Person [GEOGRAPHIC_DATA], [GEOGRAPHIC_DATA]" at bounding box center [280, 96] width 432 height 8
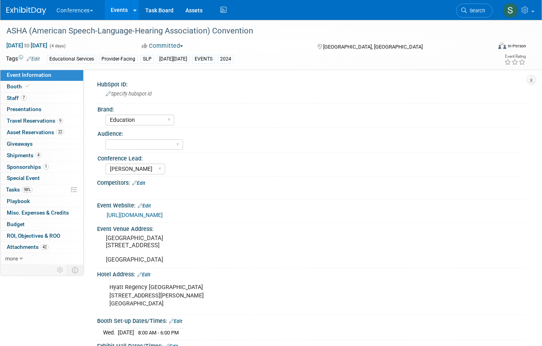
select select "Education"
select select "[PERSON_NAME]"
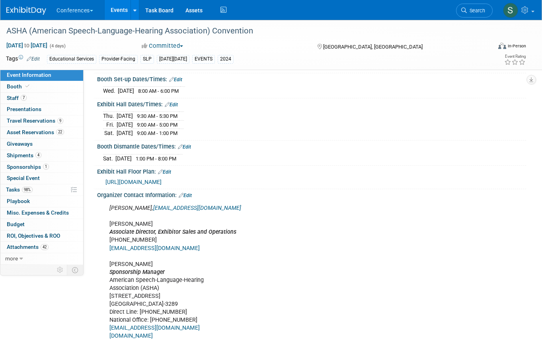
scroll to position [227, 0]
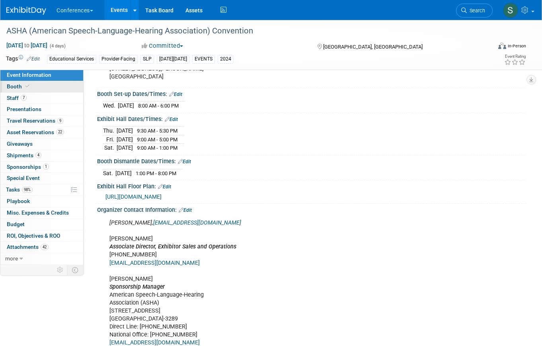
click at [57, 85] on link "Booth" at bounding box center [41, 86] width 83 height 11
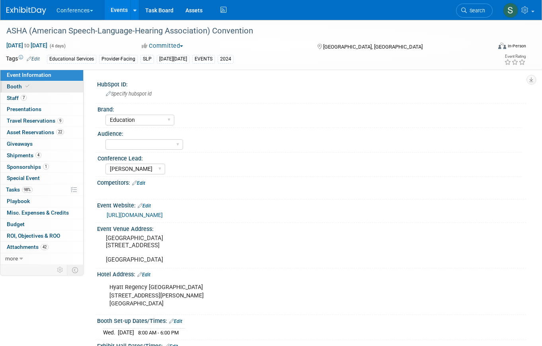
select select "10'x20'"
select select "No"
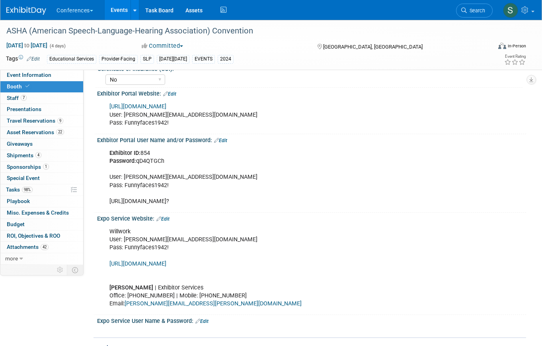
scroll to position [139, 0]
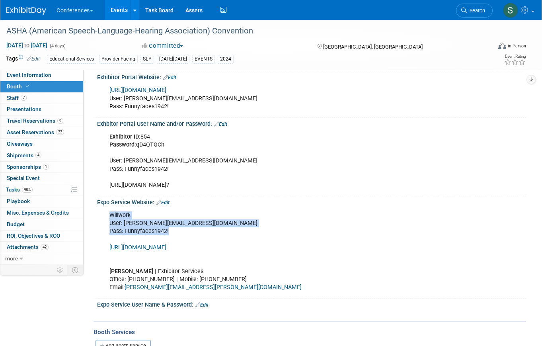
drag, startPoint x: 170, startPoint y: 233, endPoint x: 105, endPoint y: 216, distance: 67.9
click at [105, 216] on div "Willwork User: sophie.buffo@ayahealthcare.com Pass: Funnyfaces1942! https://wil…" at bounding box center [273, 251] width 339 height 88
copy div "Willwork User: sophie.buffo@ayahealthcare.com Pass: Funnyfaces1942!"
click at [471, 9] on span "Search" at bounding box center [476, 11] width 18 height 6
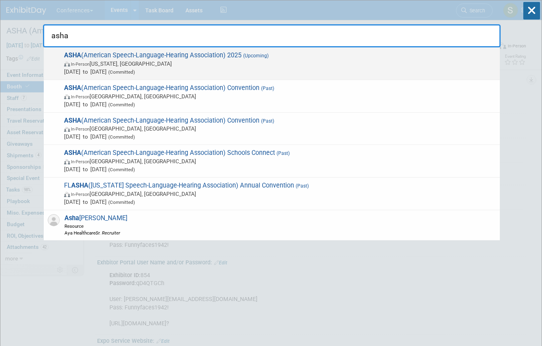
type input "asha"
click at [127, 74] on span "Nov 20, 2025 to Nov 22, 2025 (Committed)" at bounding box center [280, 72] width 432 height 8
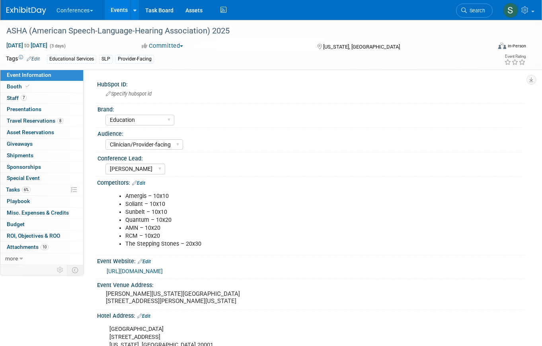
select select "Education"
select select "Clinician/Provider-facing"
select select "[PERSON_NAME]"
click at [54, 85] on link "Booth" at bounding box center [41, 86] width 83 height 11
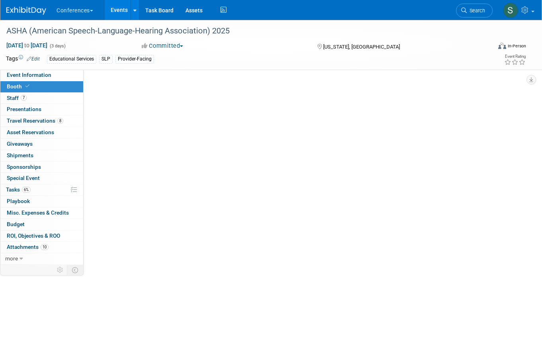
select select "10'x20'"
select select "Yes"
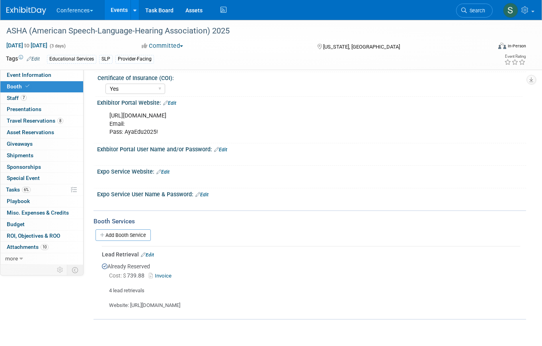
scroll to position [114, 0]
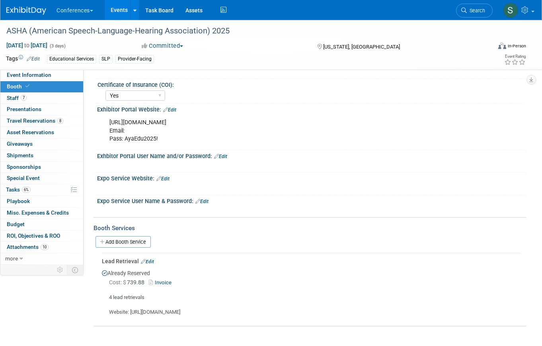
click at [219, 156] on link "Edit" at bounding box center [220, 157] width 13 height 6
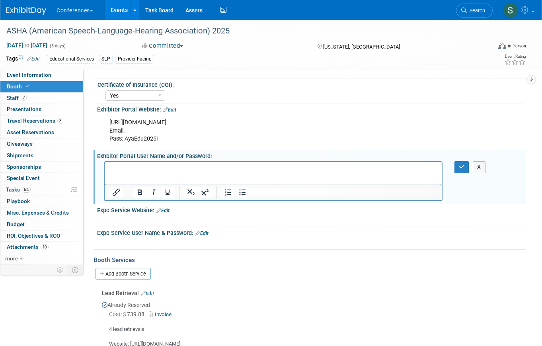
scroll to position [0, 0]
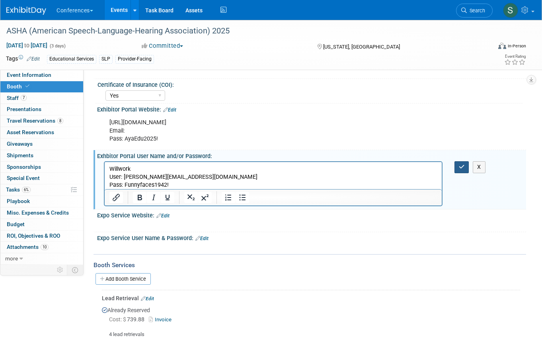
click at [461, 167] on icon "button" at bounding box center [462, 167] width 6 height 6
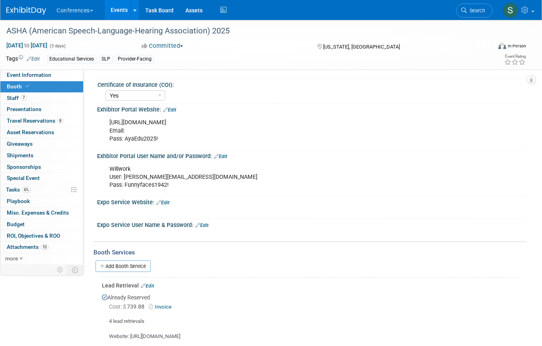
click at [166, 202] on link "Edit" at bounding box center [162, 203] width 13 height 6
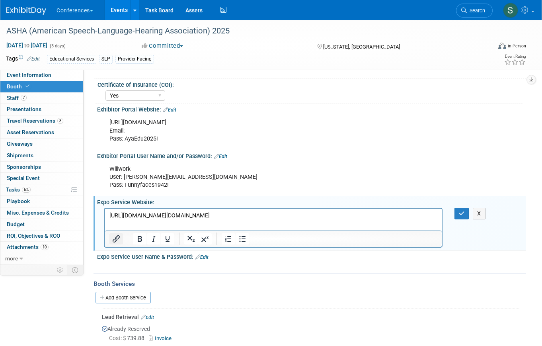
click at [118, 236] on icon "Insert/edit link" at bounding box center [116, 239] width 10 height 10
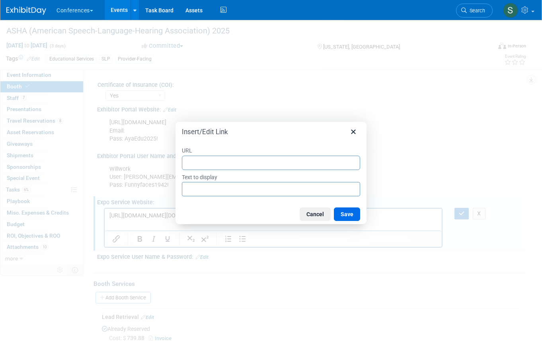
type input "[URL][DOMAIN_NAME][DOMAIN_NAME]"
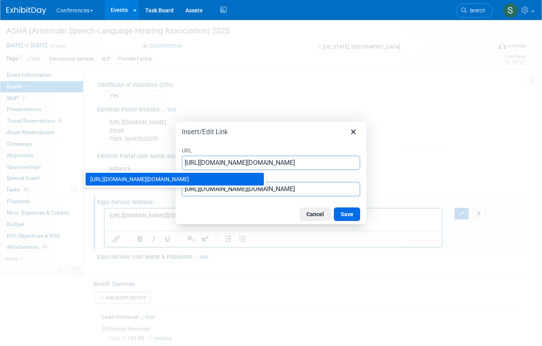
click at [228, 184] on div "[URL][DOMAIN_NAME][DOMAIN_NAME]" at bounding box center [175, 179] width 170 height 10
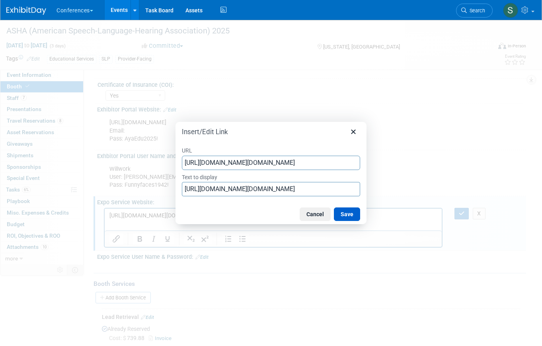
click at [354, 215] on button "Save" at bounding box center [347, 214] width 26 height 14
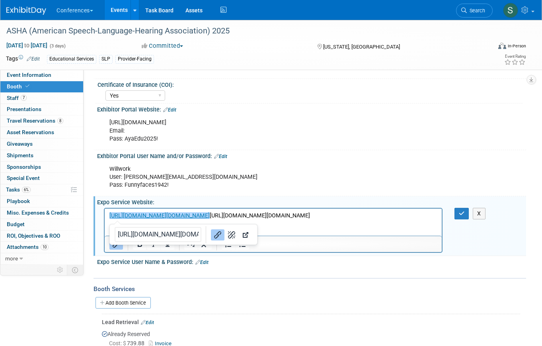
click at [357, 210] on html "﻿[URL][DOMAIN_NAME][DOMAIN_NAME] [URL][DOMAIN_NAME][DOMAIN_NAME]" at bounding box center [273, 213] width 337 height 11
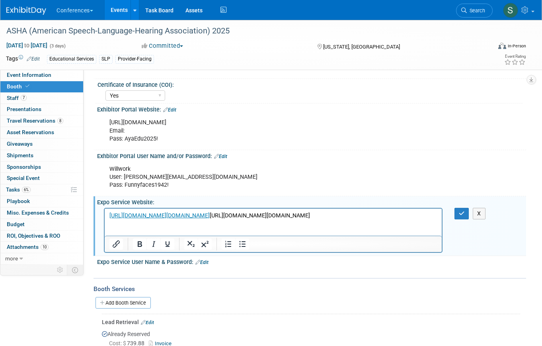
drag, startPoint x: 303, startPoint y: 222, endPoint x: 379, endPoint y: 240, distance: 77.6
click at [379, 219] on html "﻿[URL][DOMAIN_NAME][DOMAIN_NAME] [URL][DOMAIN_NAME][DOMAIN_NAME]" at bounding box center [273, 213] width 337 height 11
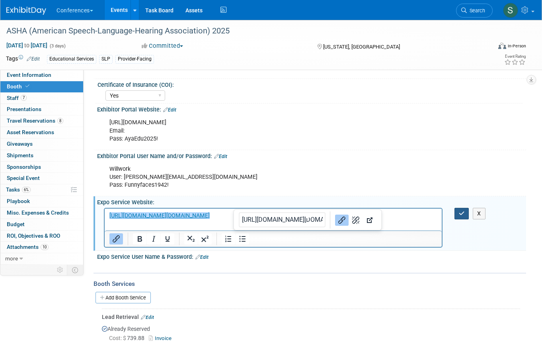
click at [459, 213] on icon "button" at bounding box center [462, 214] width 6 height 6
